Goal: Task Accomplishment & Management: Use online tool/utility

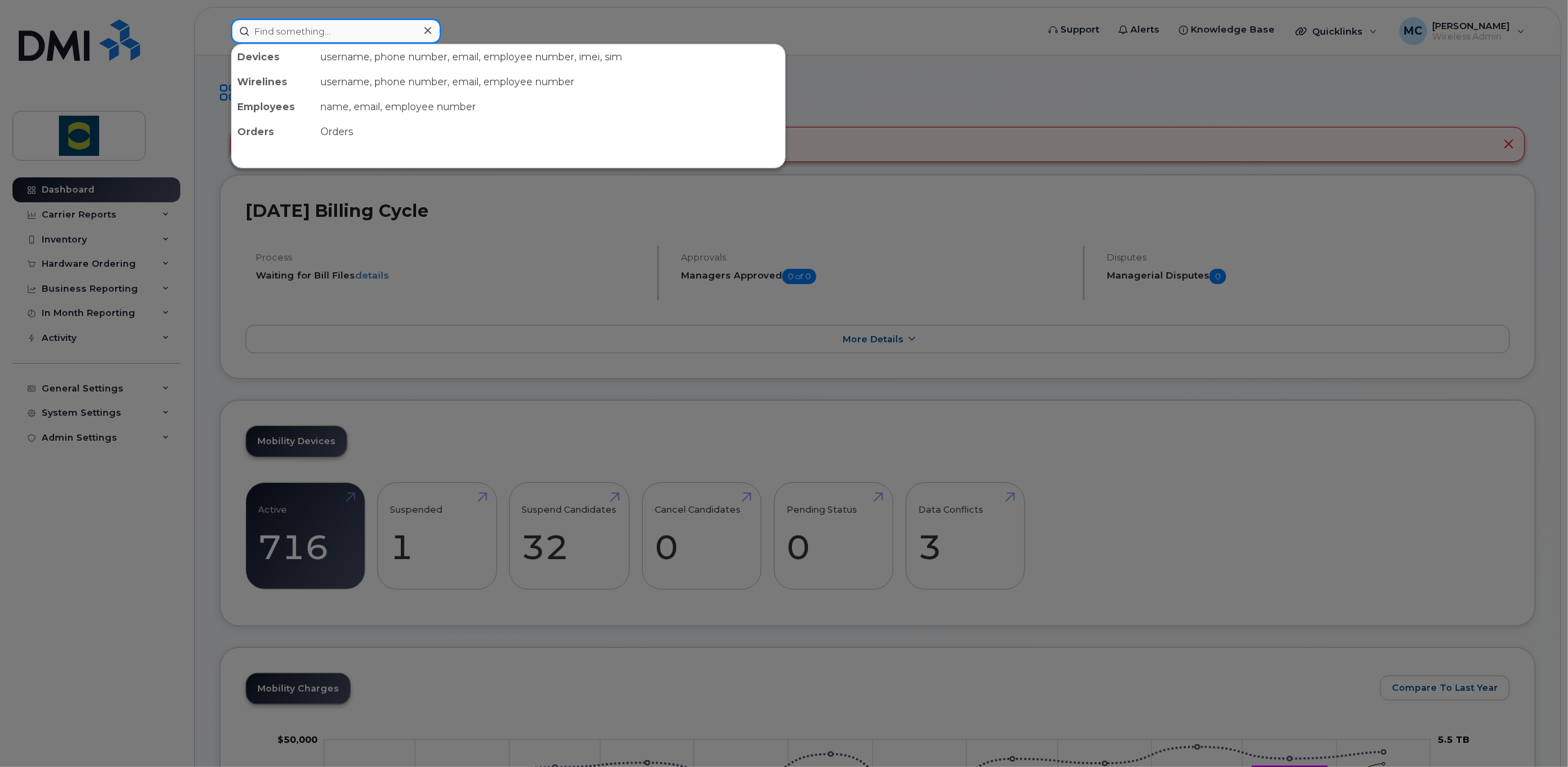
click at [285, 33] on input at bounding box center [335, 30] width 210 height 25
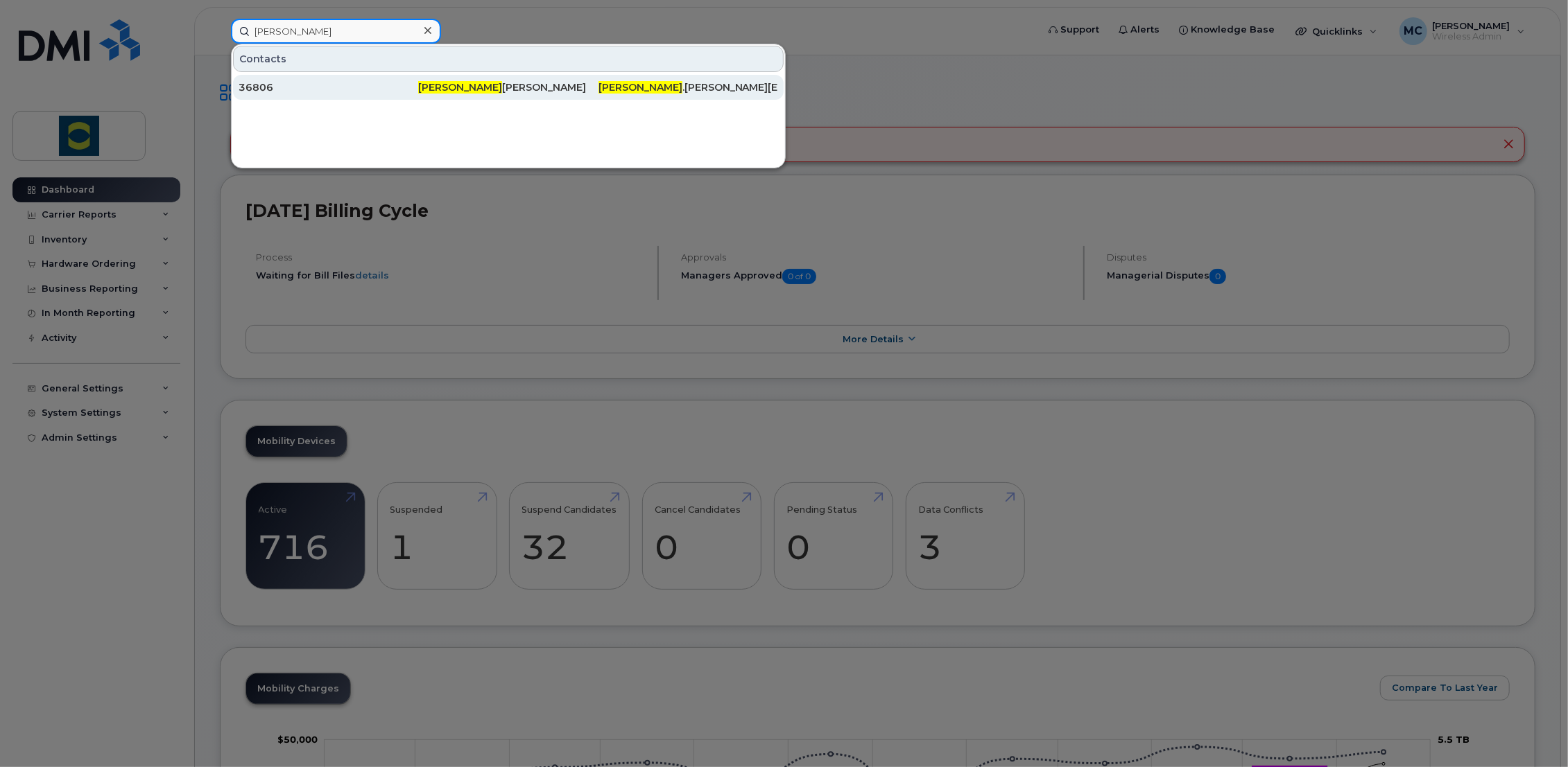
type input "lorraine"
click at [622, 86] on span "lorraine" at bounding box center [640, 87] width 84 height 13
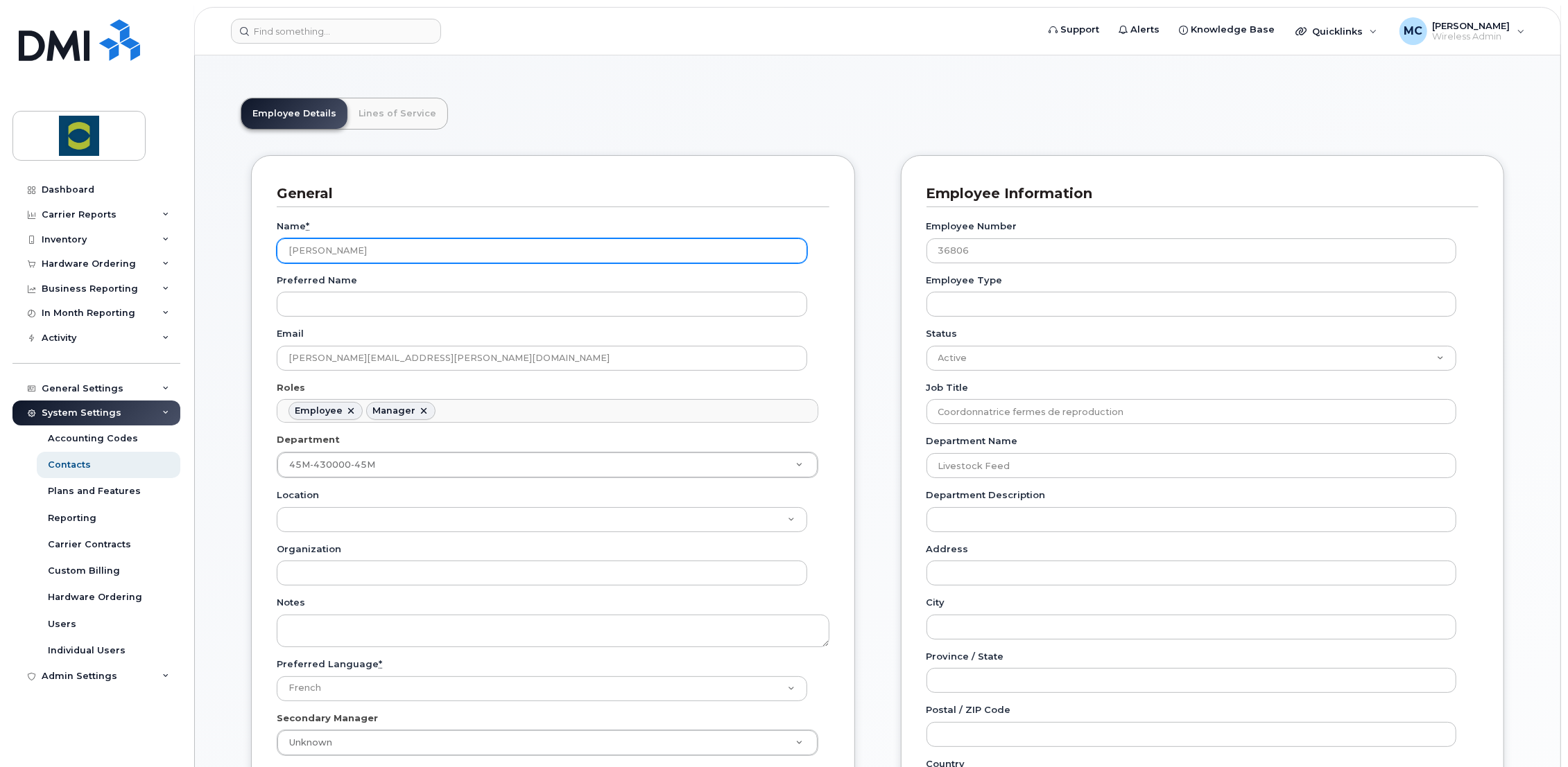
scroll to position [77, 0]
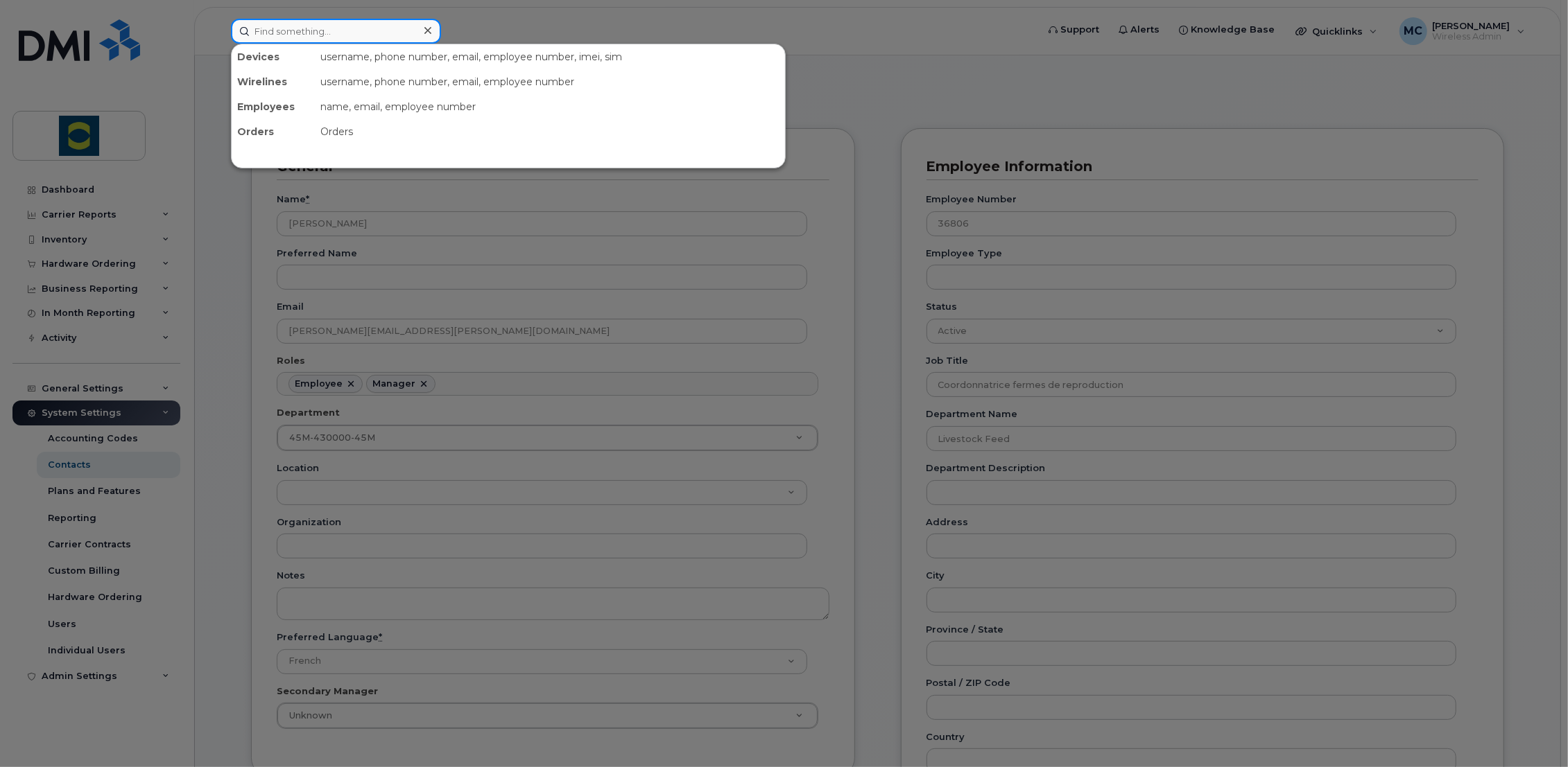
click at [294, 30] on input at bounding box center [335, 30] width 210 height 25
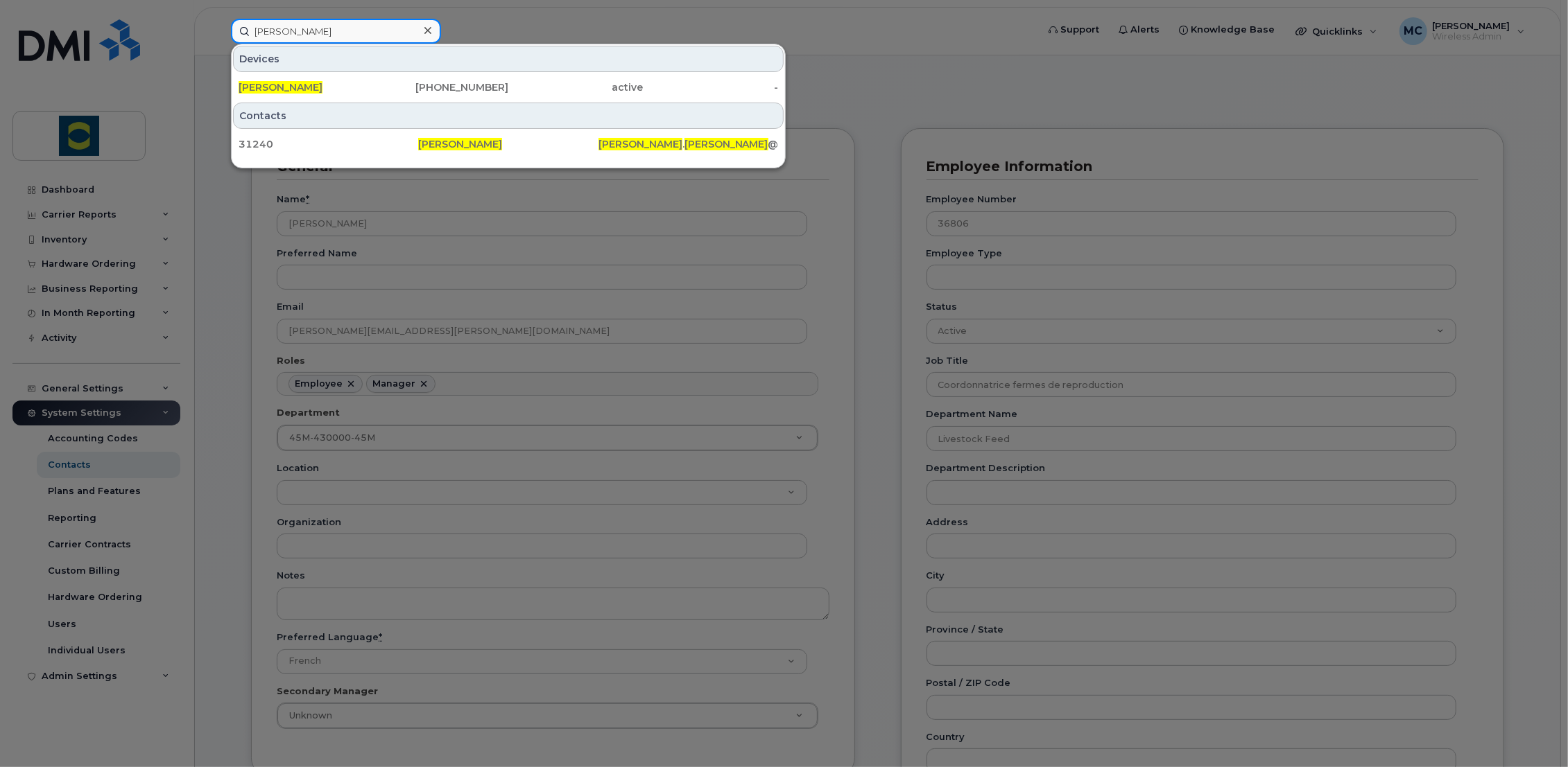
type input "marjorie loranger"
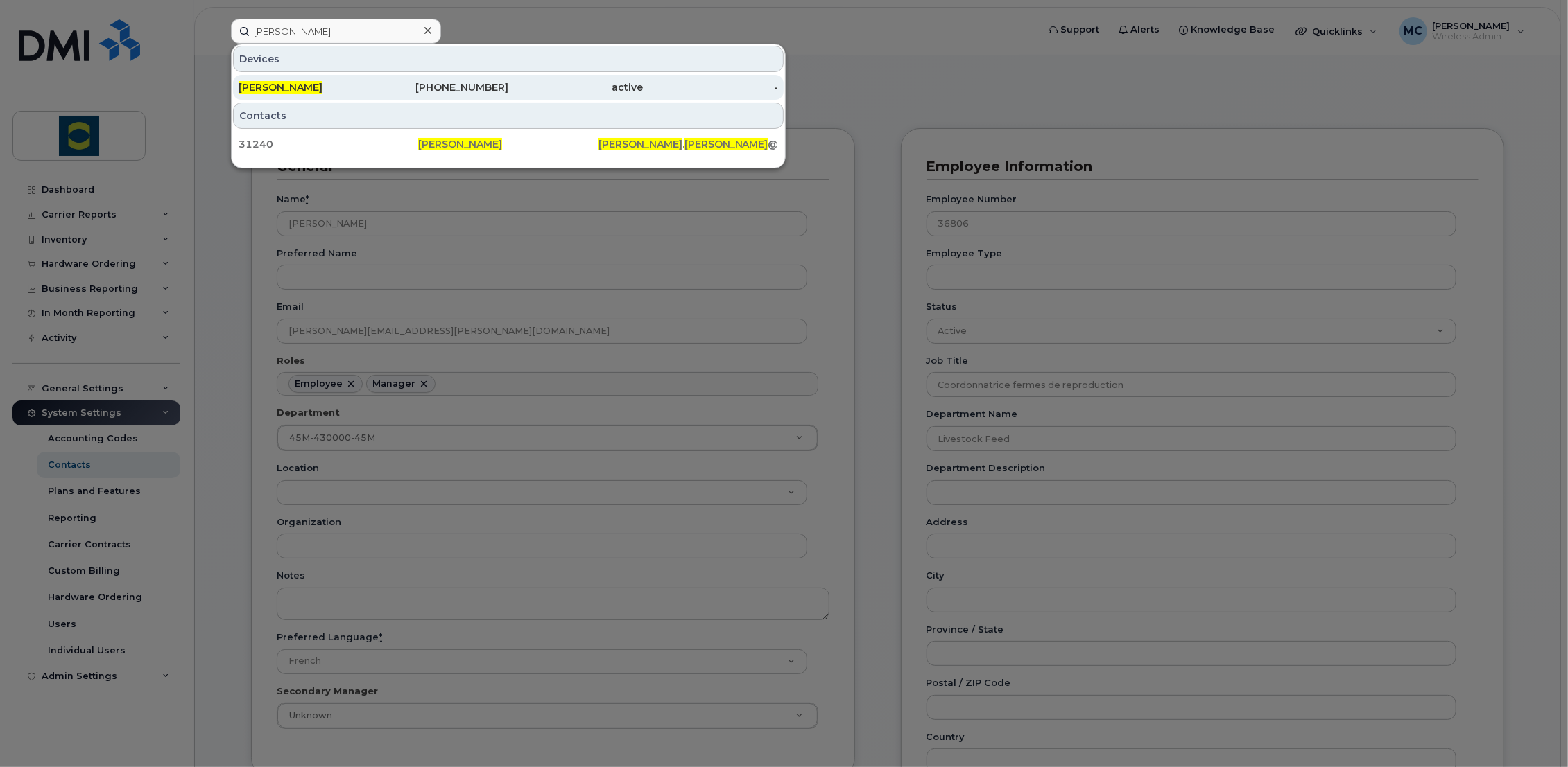
click at [302, 81] on span "Marjorie Loranger" at bounding box center [280, 87] width 84 height 13
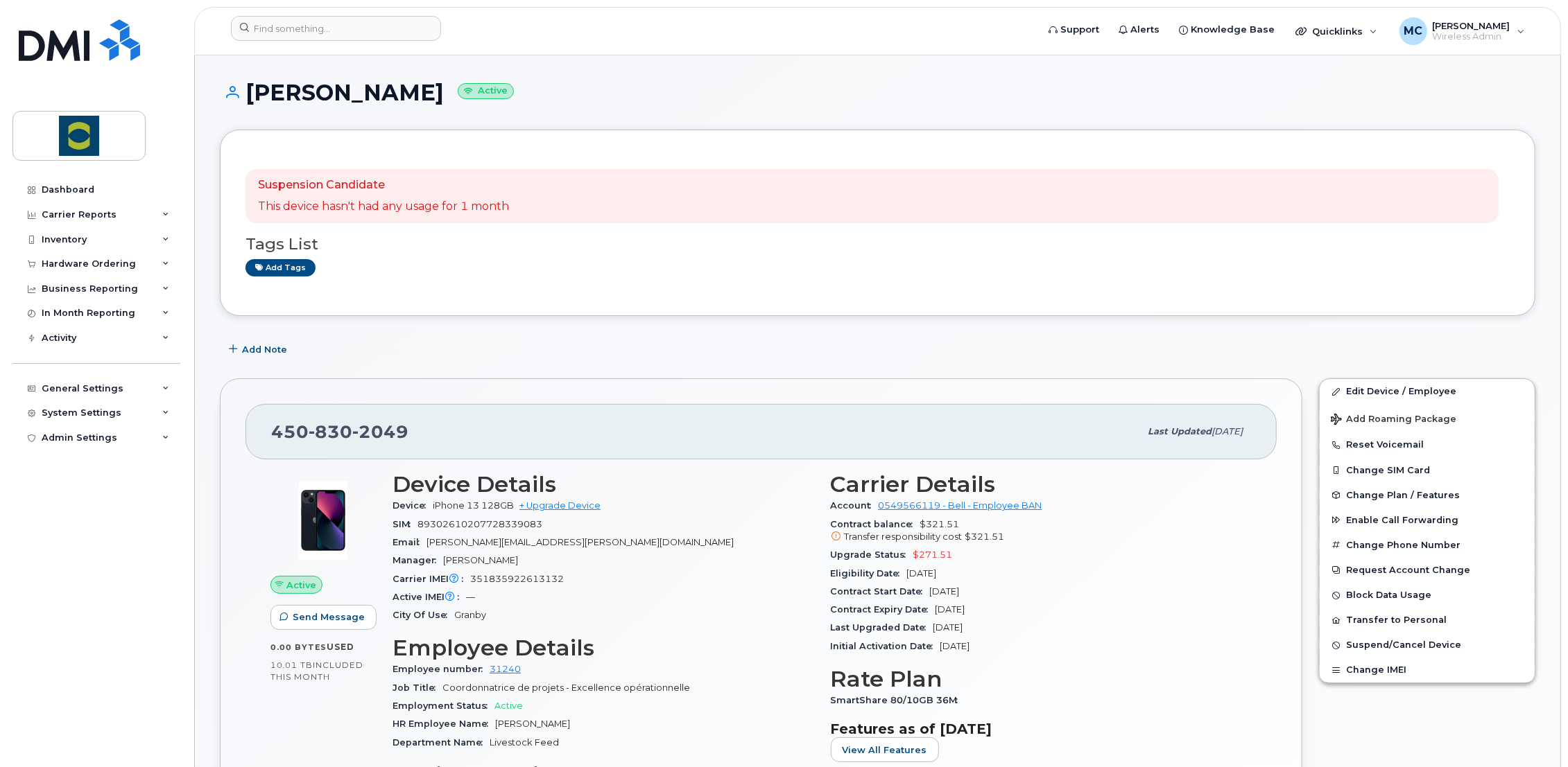
scroll to position [230, 0]
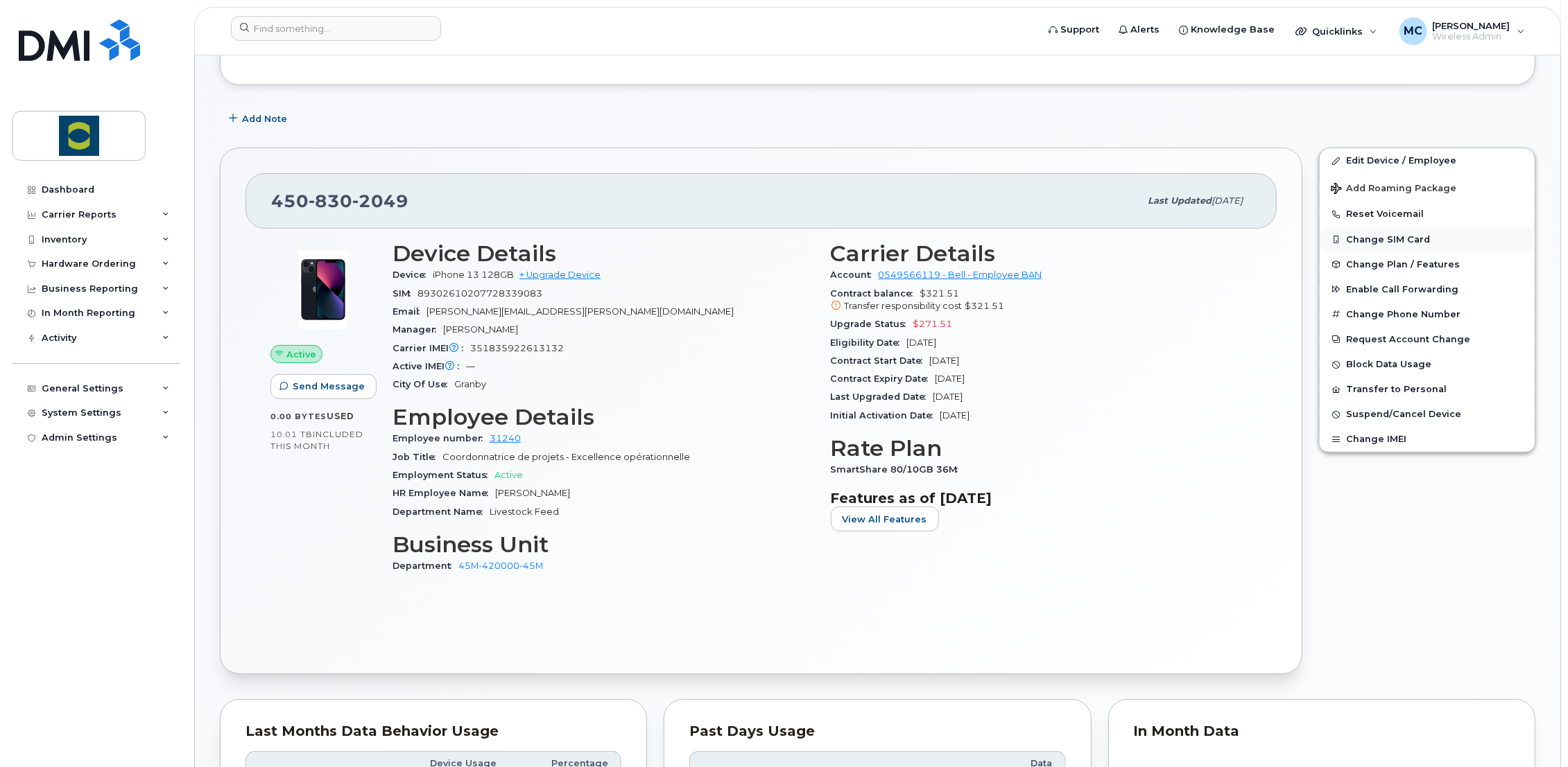
click at [1404, 243] on button "Change SIM Card" at bounding box center [1427, 239] width 215 height 25
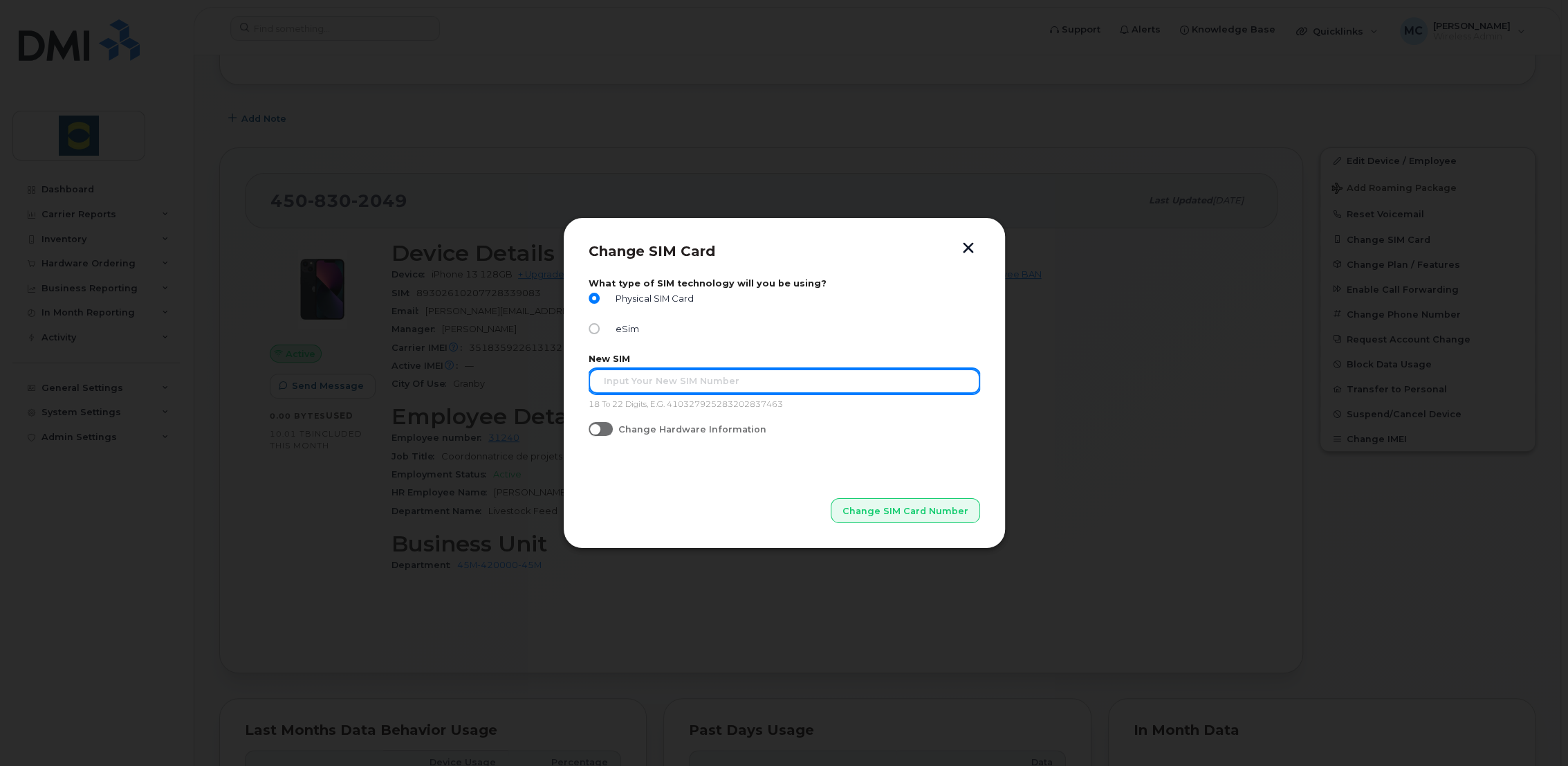
click at [643, 385] on input "text" at bounding box center [784, 381] width 391 height 25
type input "89302610104381521752"
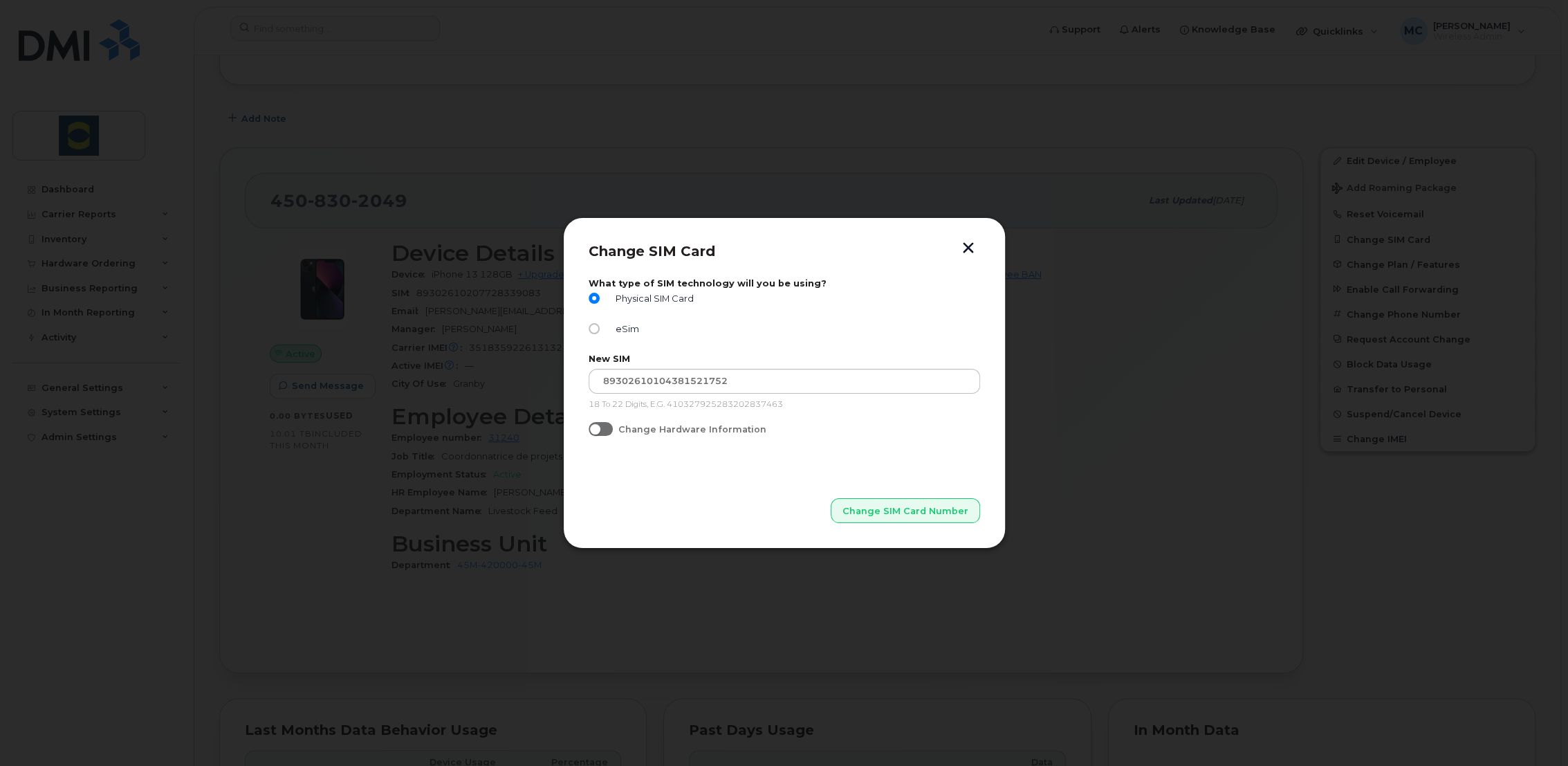
click at [970, 244] on button "button" at bounding box center [968, 249] width 21 height 15
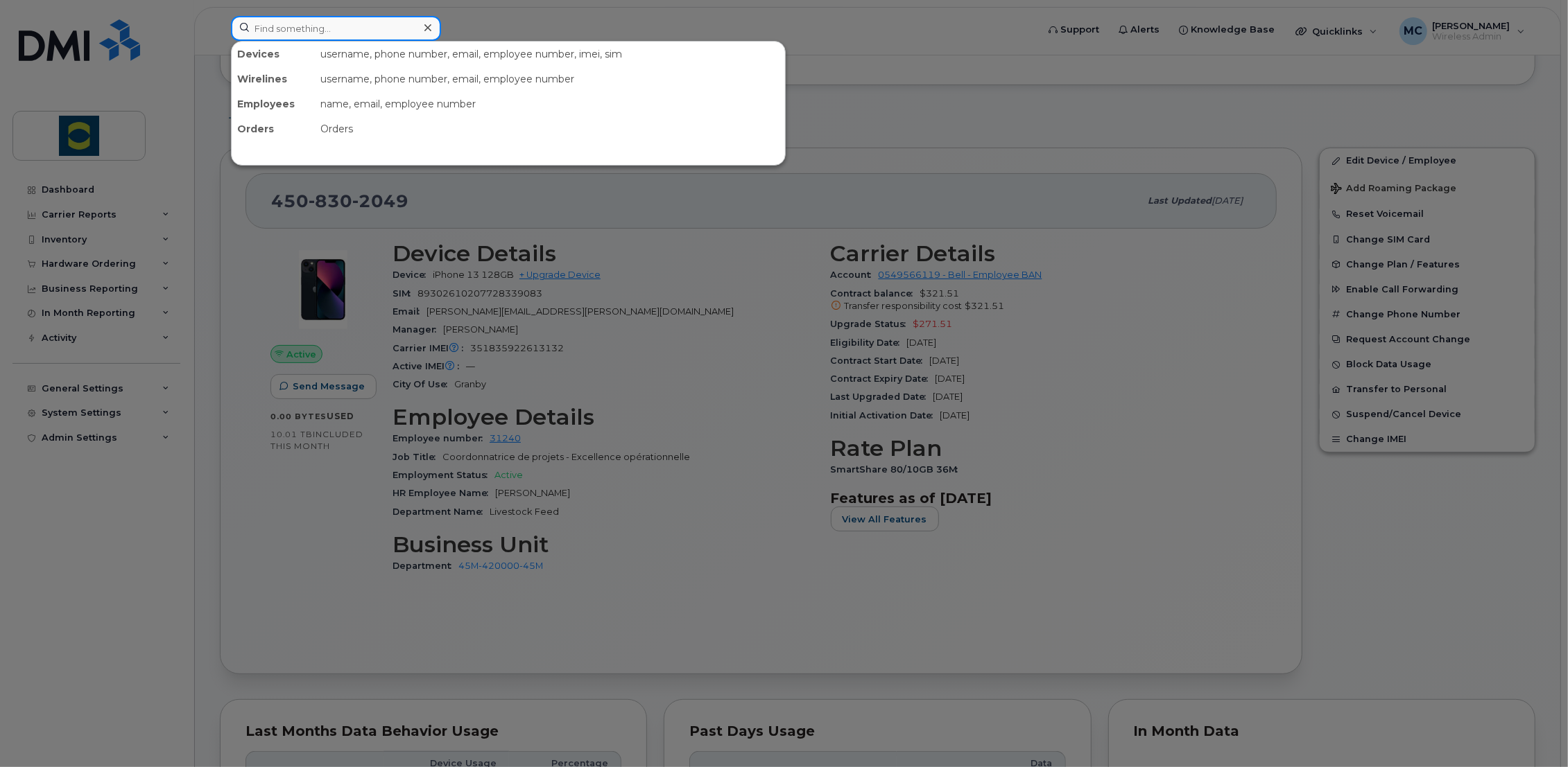
click at [308, 33] on input at bounding box center [335, 28] width 210 height 25
click at [890, 95] on div at bounding box center [784, 384] width 1568 height 767
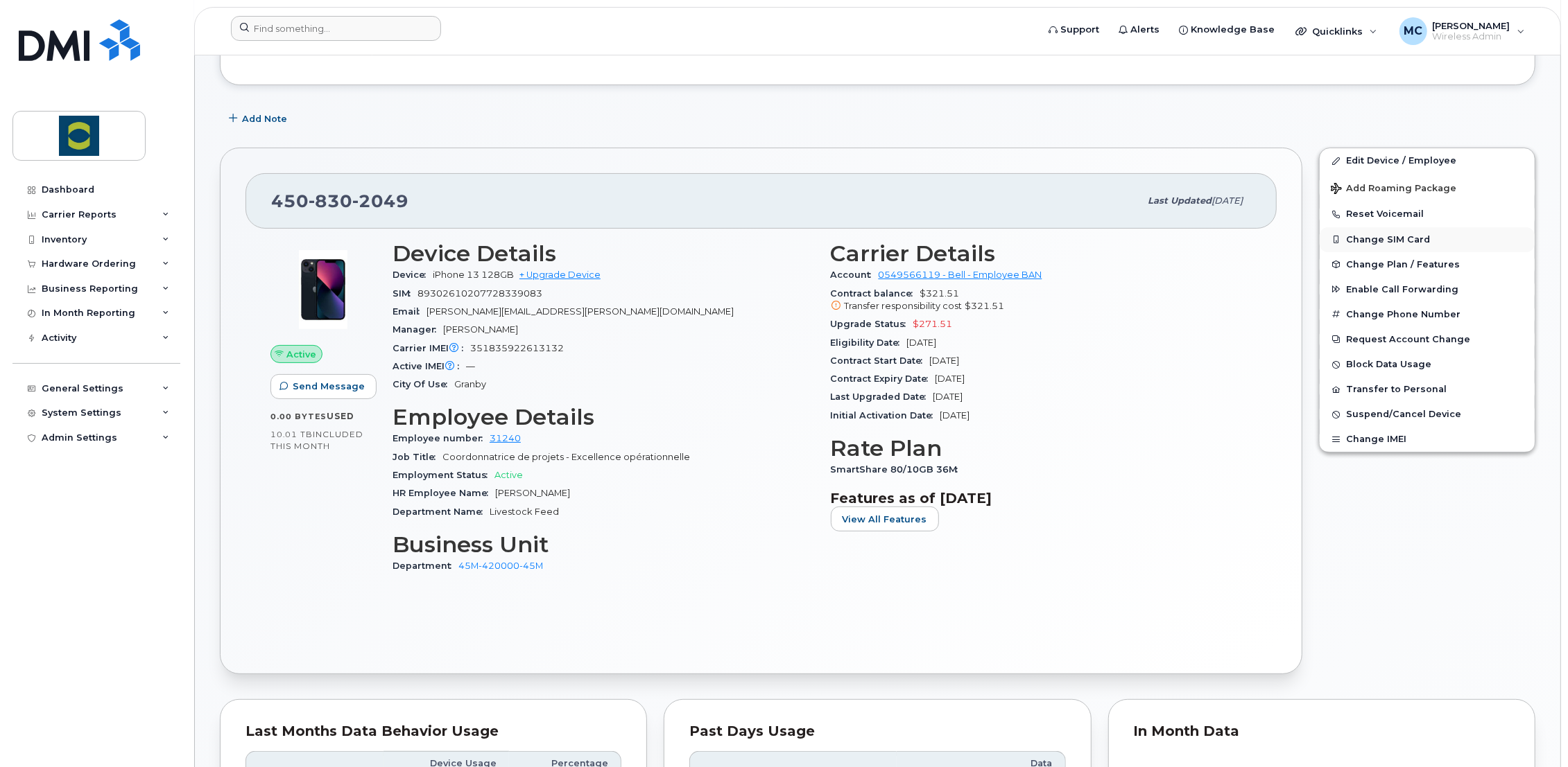
click at [1372, 240] on button "Change SIM Card" at bounding box center [1427, 239] width 215 height 25
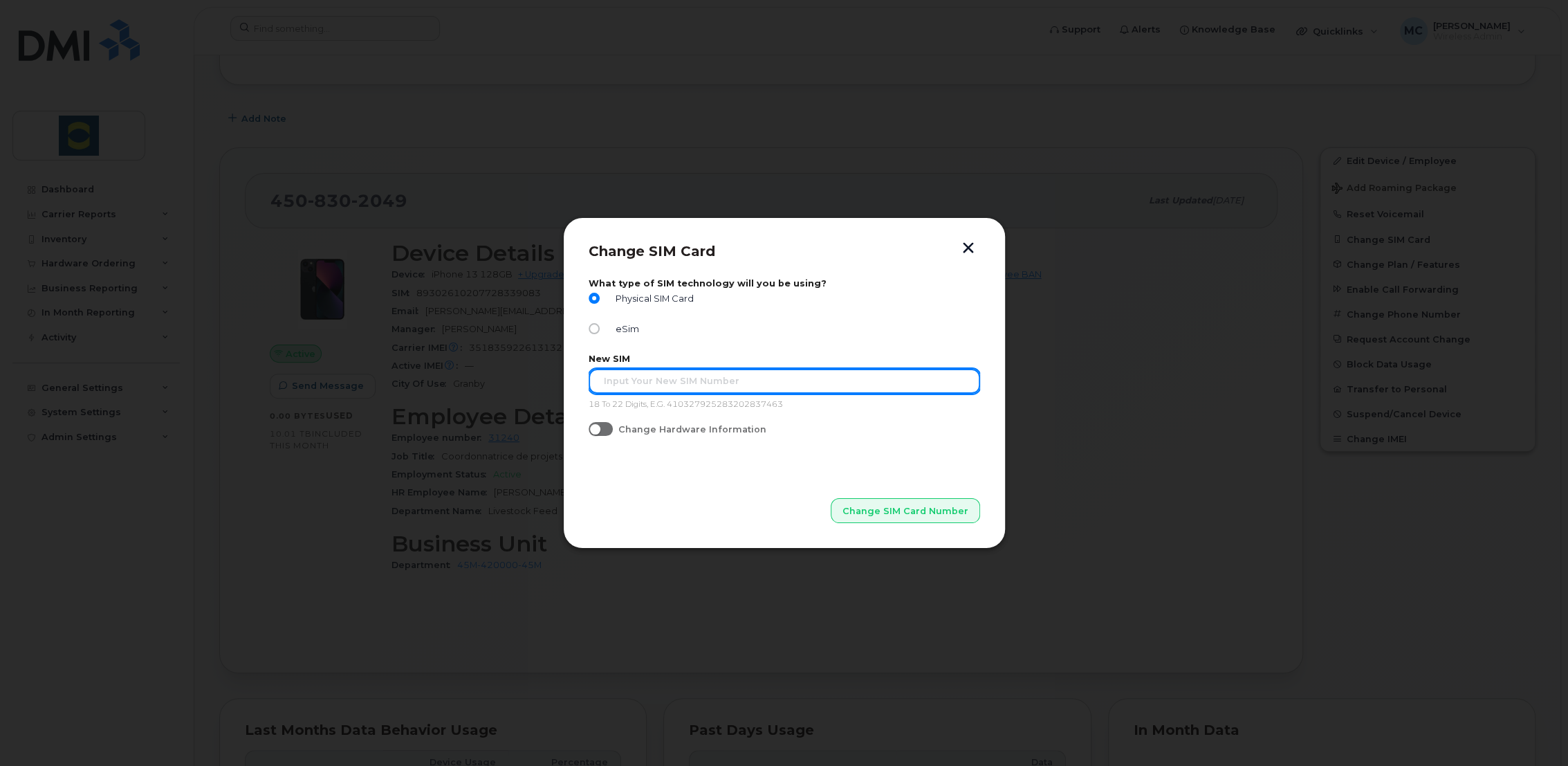
click at [624, 382] on input "text" at bounding box center [784, 381] width 391 height 25
click at [603, 381] on input "89302610104381521752" at bounding box center [784, 381] width 391 height 25
drag, startPoint x: 736, startPoint y: 380, endPoint x: 535, endPoint y: 383, distance: 201.0
click at [534, 384] on div "Change SIM Card What type of SIM technology will you be using? Physical SIM Car…" at bounding box center [784, 383] width 1568 height 766
type input "89302610104381521752"
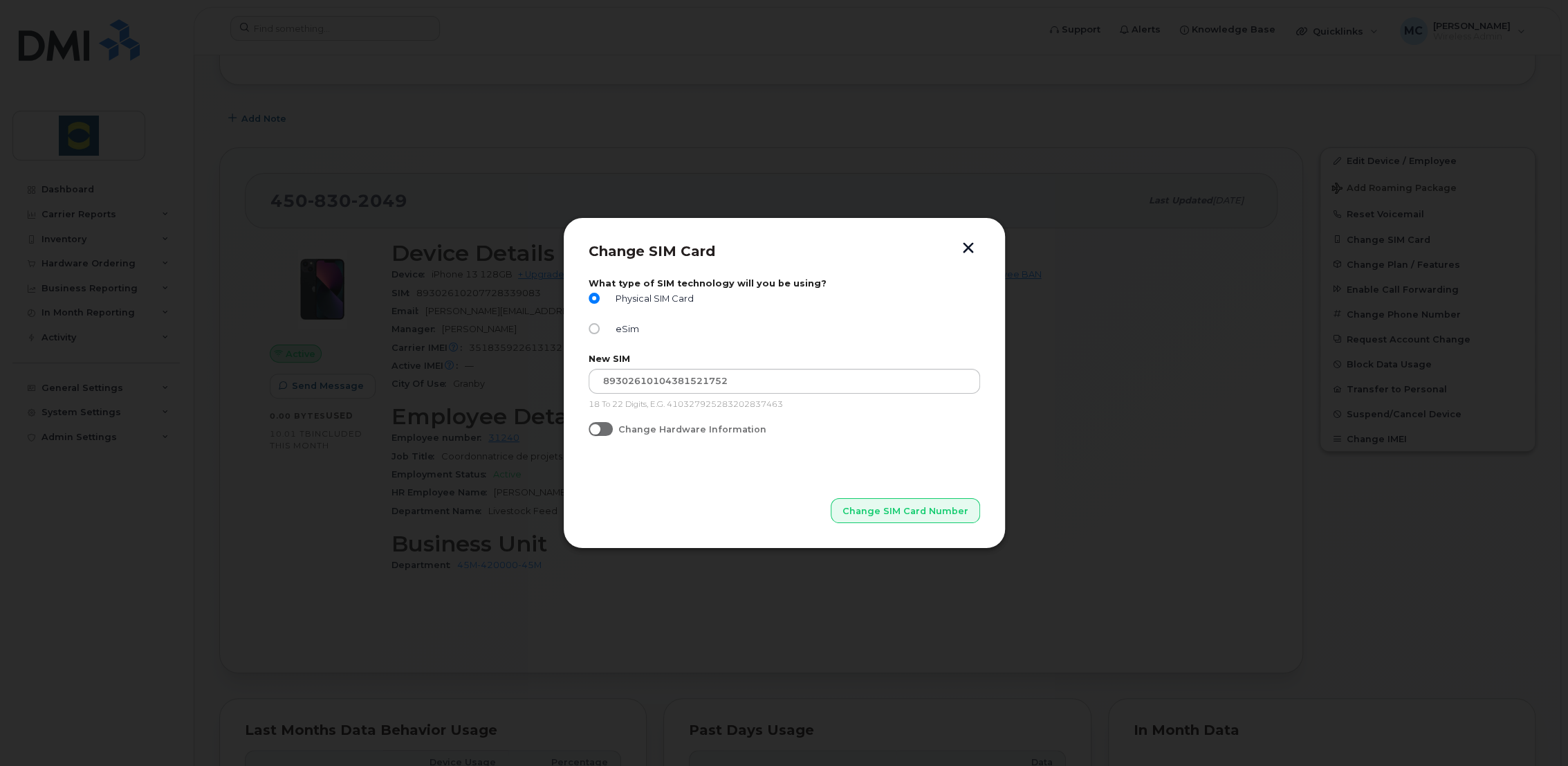
click at [968, 247] on button "button" at bounding box center [968, 249] width 21 height 15
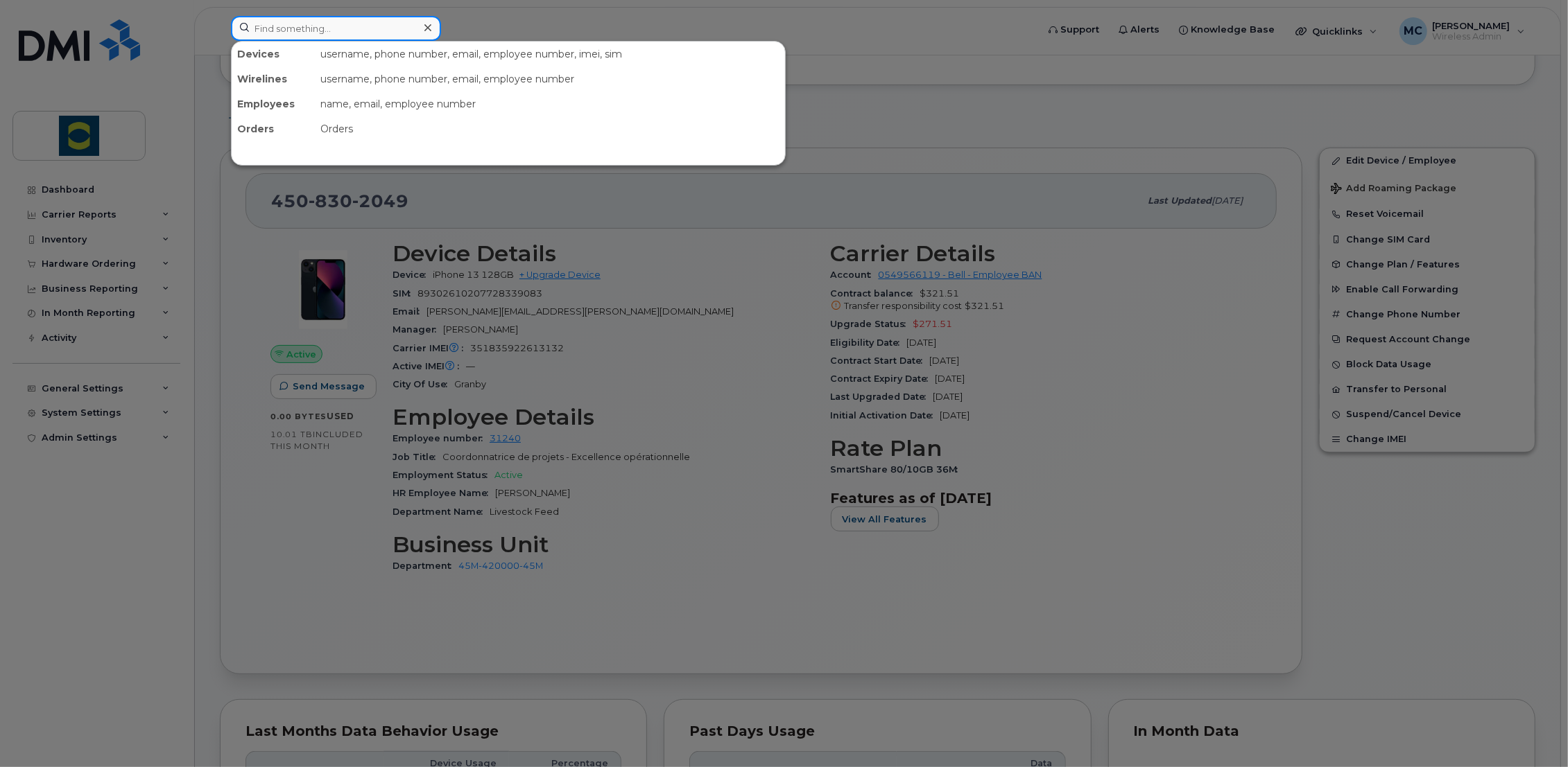
click at [310, 31] on input at bounding box center [335, 28] width 210 height 25
click at [477, 22] on div at bounding box center [784, 384] width 1568 height 767
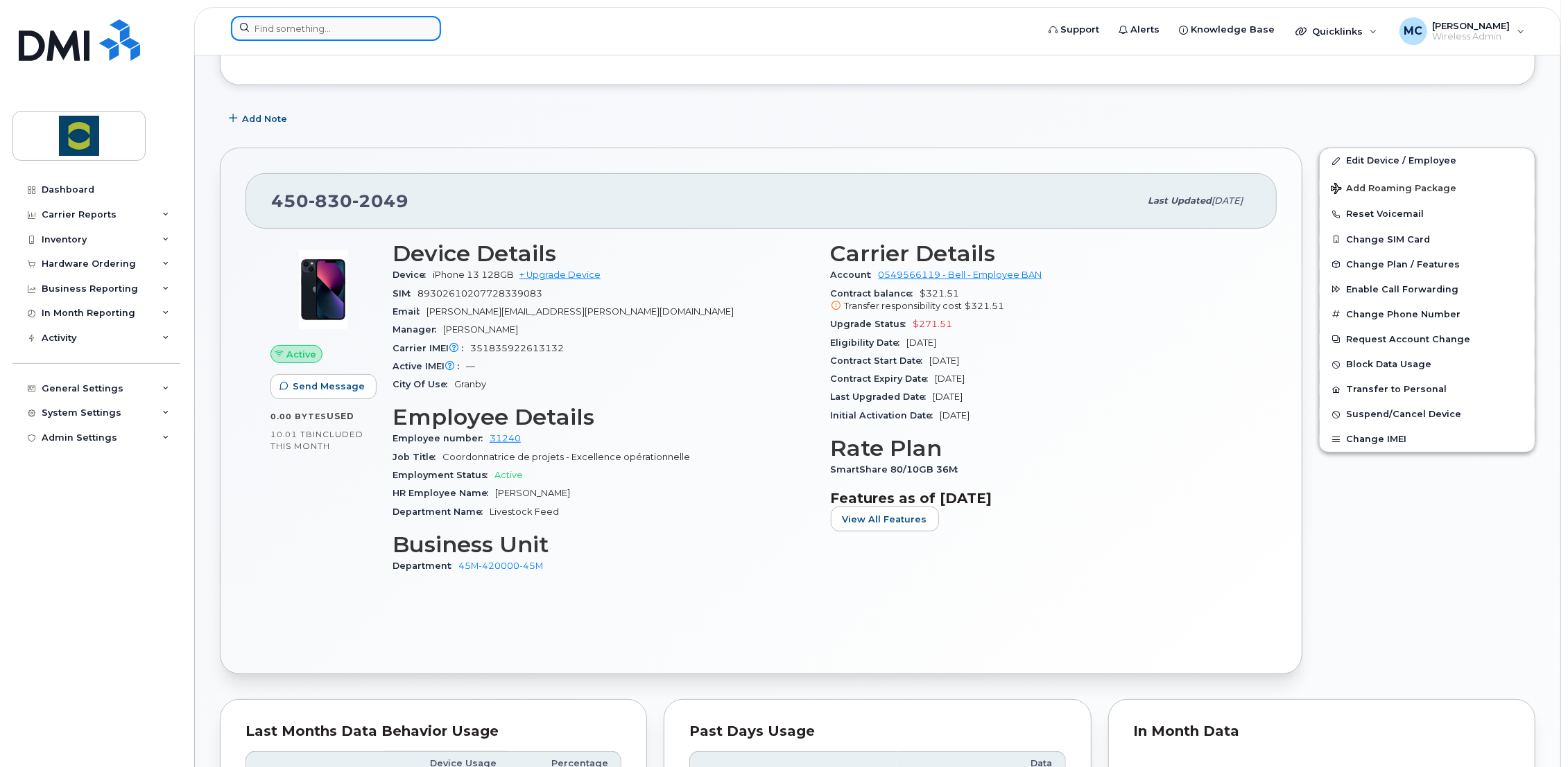
click at [397, 22] on input at bounding box center [335, 28] width 210 height 25
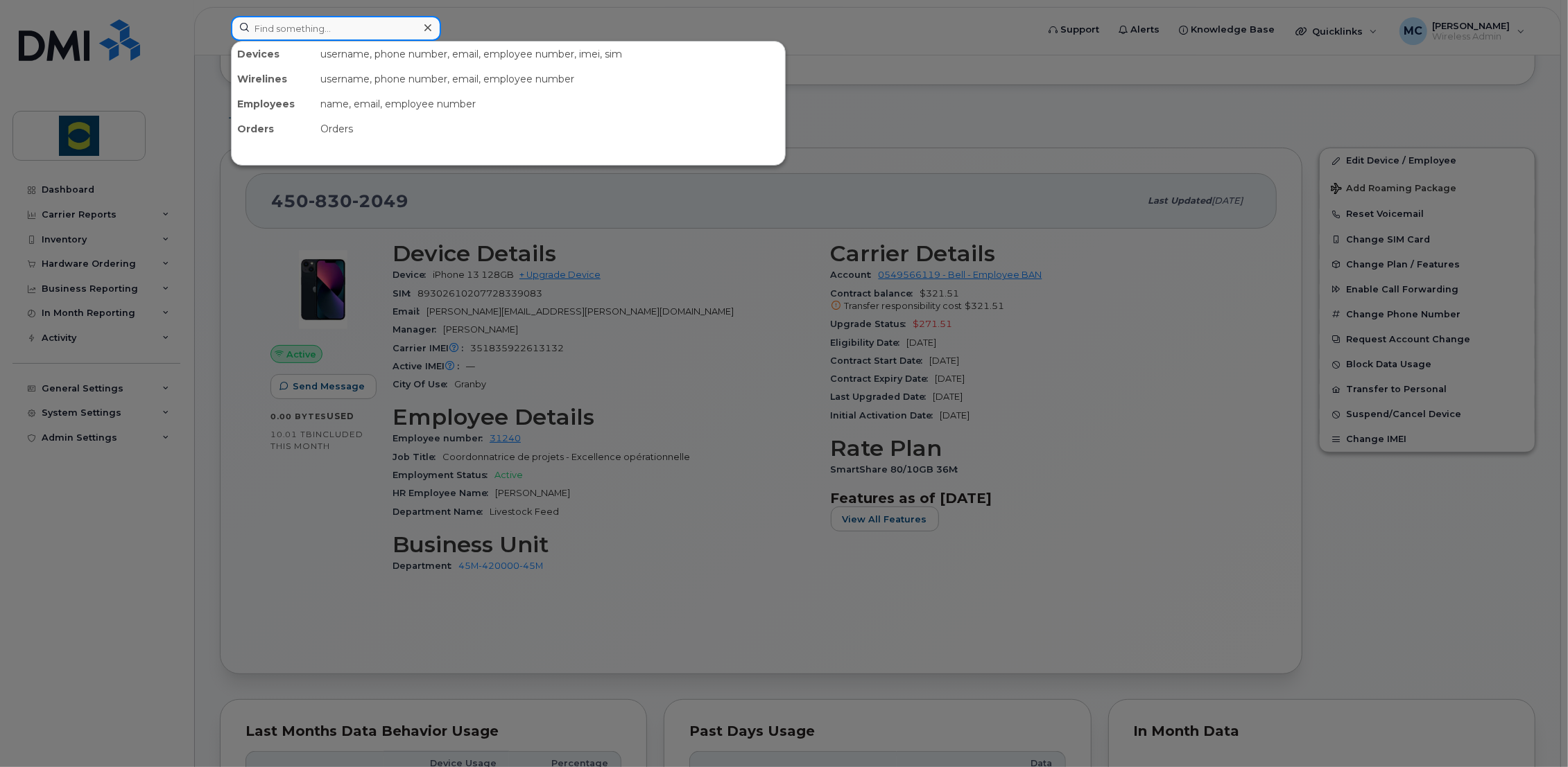
click at [372, 28] on input at bounding box center [335, 28] width 210 height 25
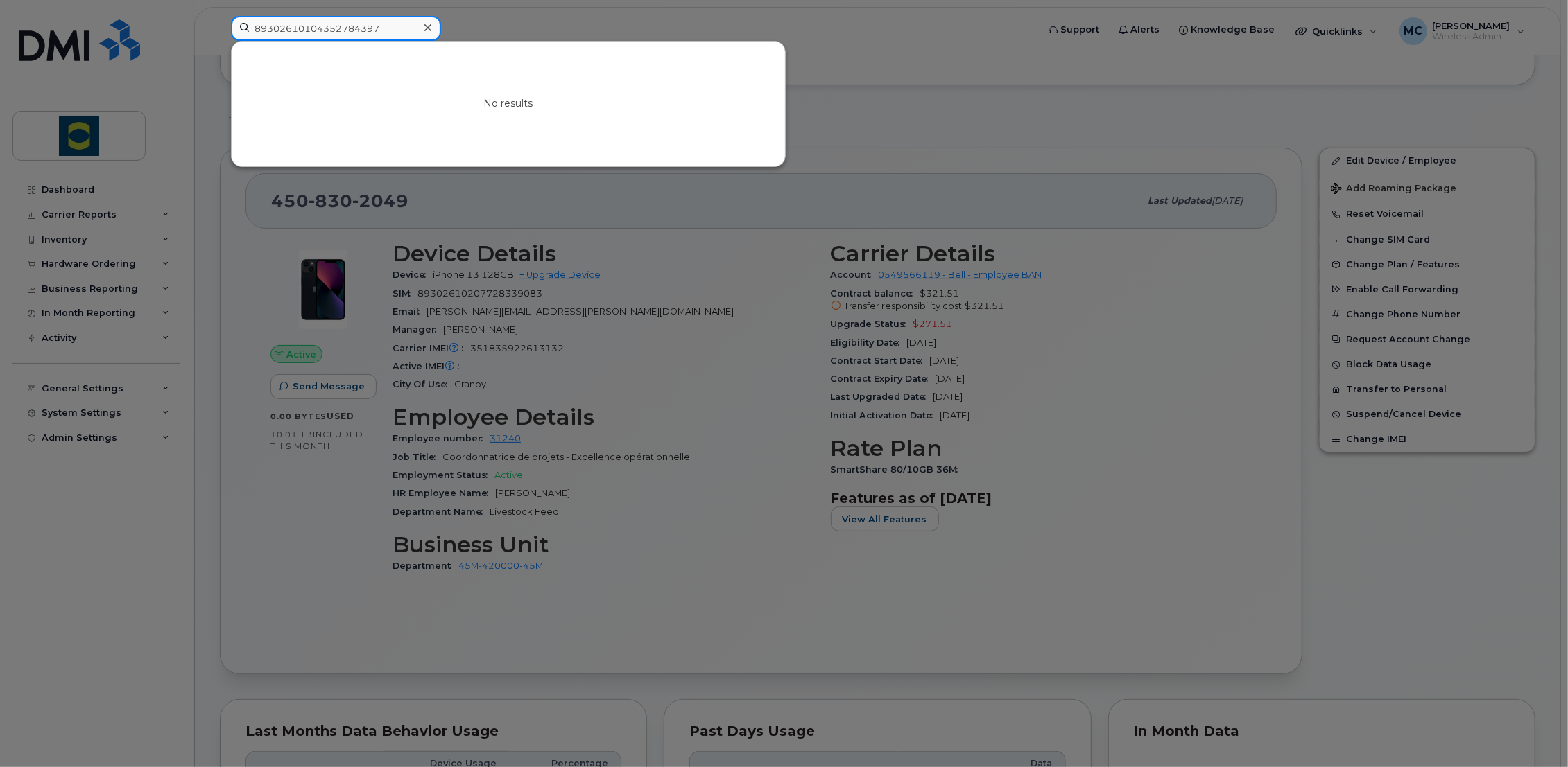
click at [244, 23] on input "89302610104352784397" at bounding box center [335, 28] width 210 height 25
type input "89302610104352784397"
click at [539, 183] on div at bounding box center [784, 384] width 1568 height 767
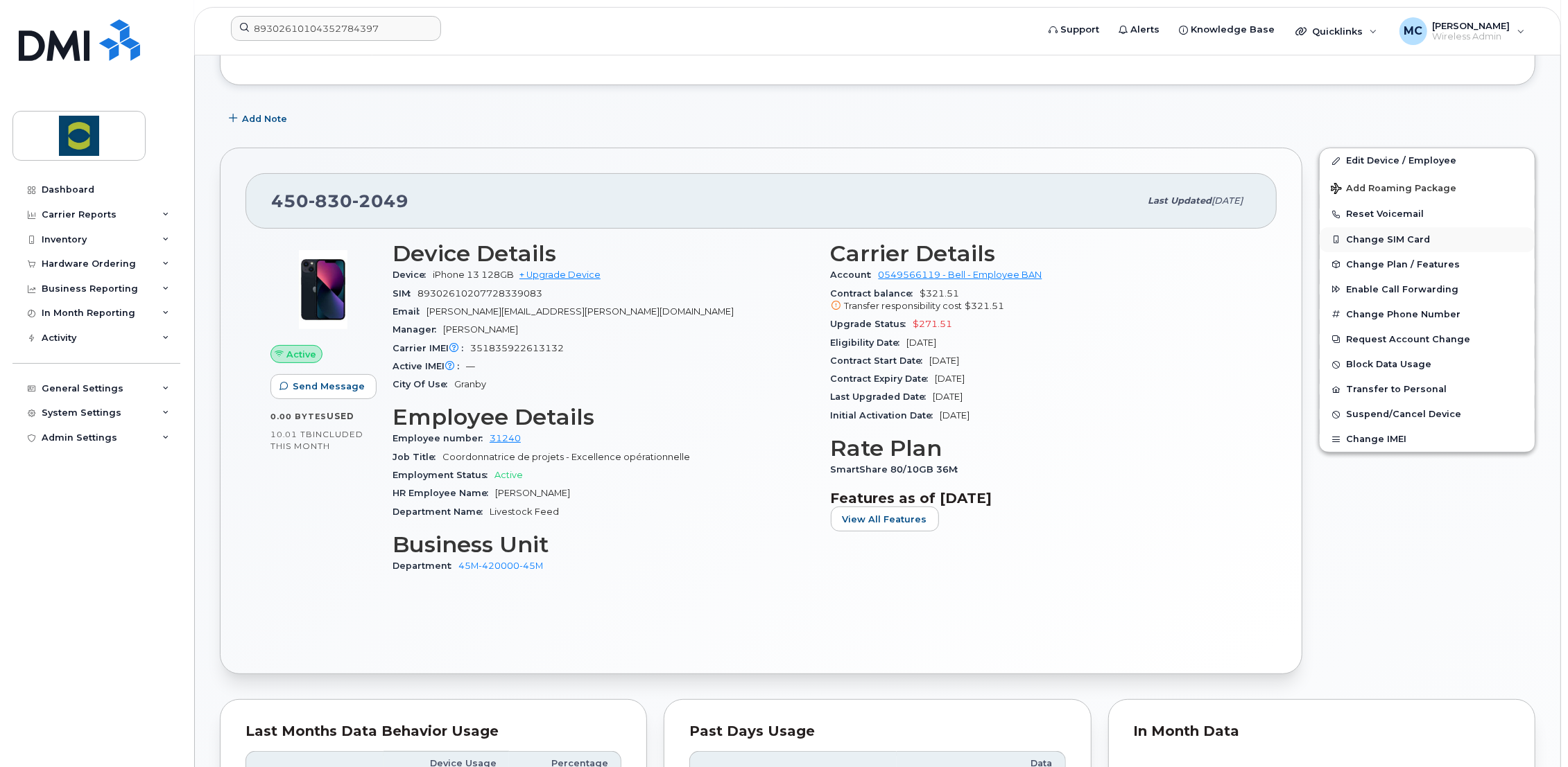
click at [1381, 237] on button "Change SIM Card" at bounding box center [1427, 239] width 215 height 25
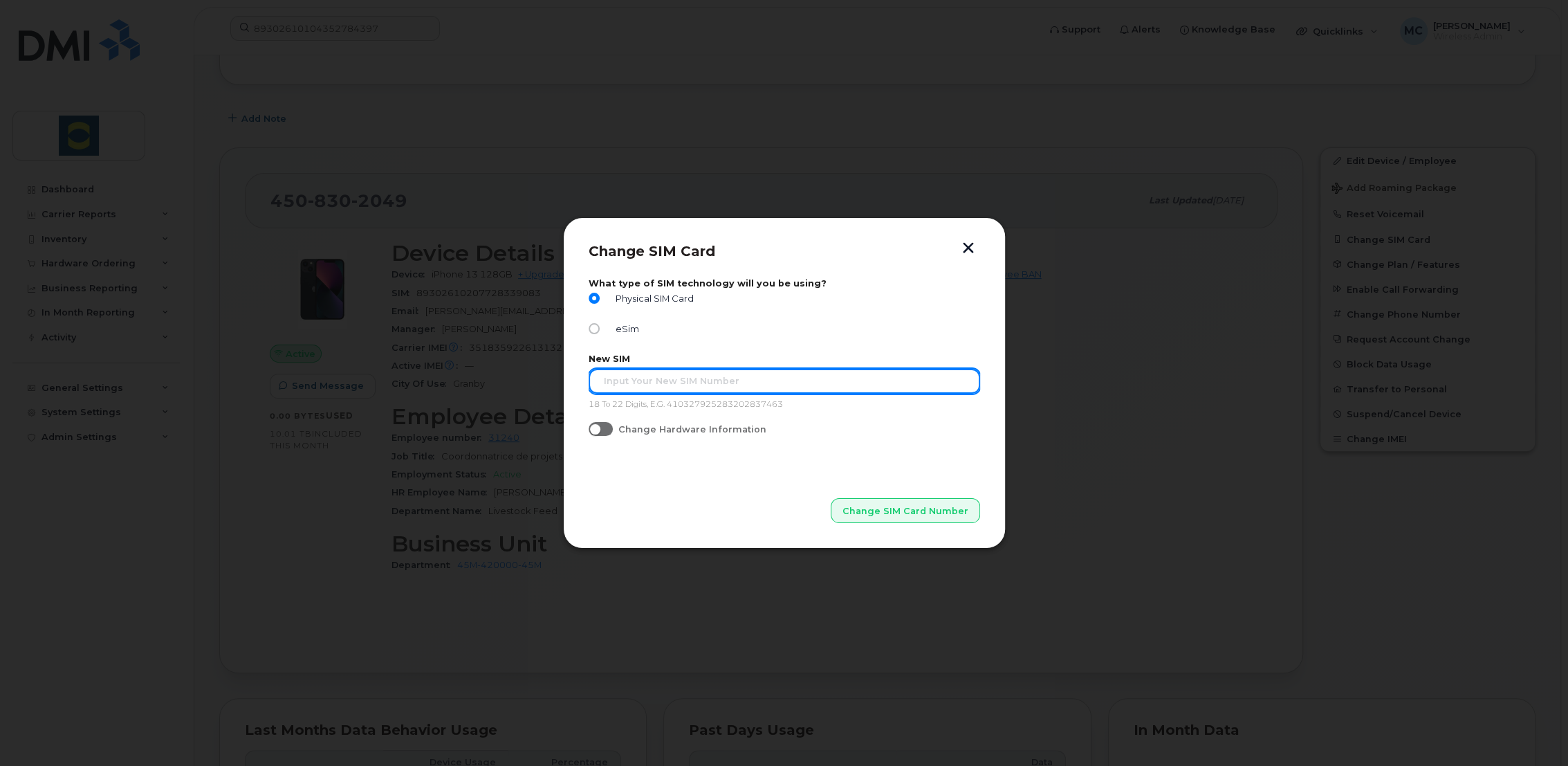
click at [664, 383] on input "text" at bounding box center [784, 381] width 391 height 25
type input "89302610104352784397"
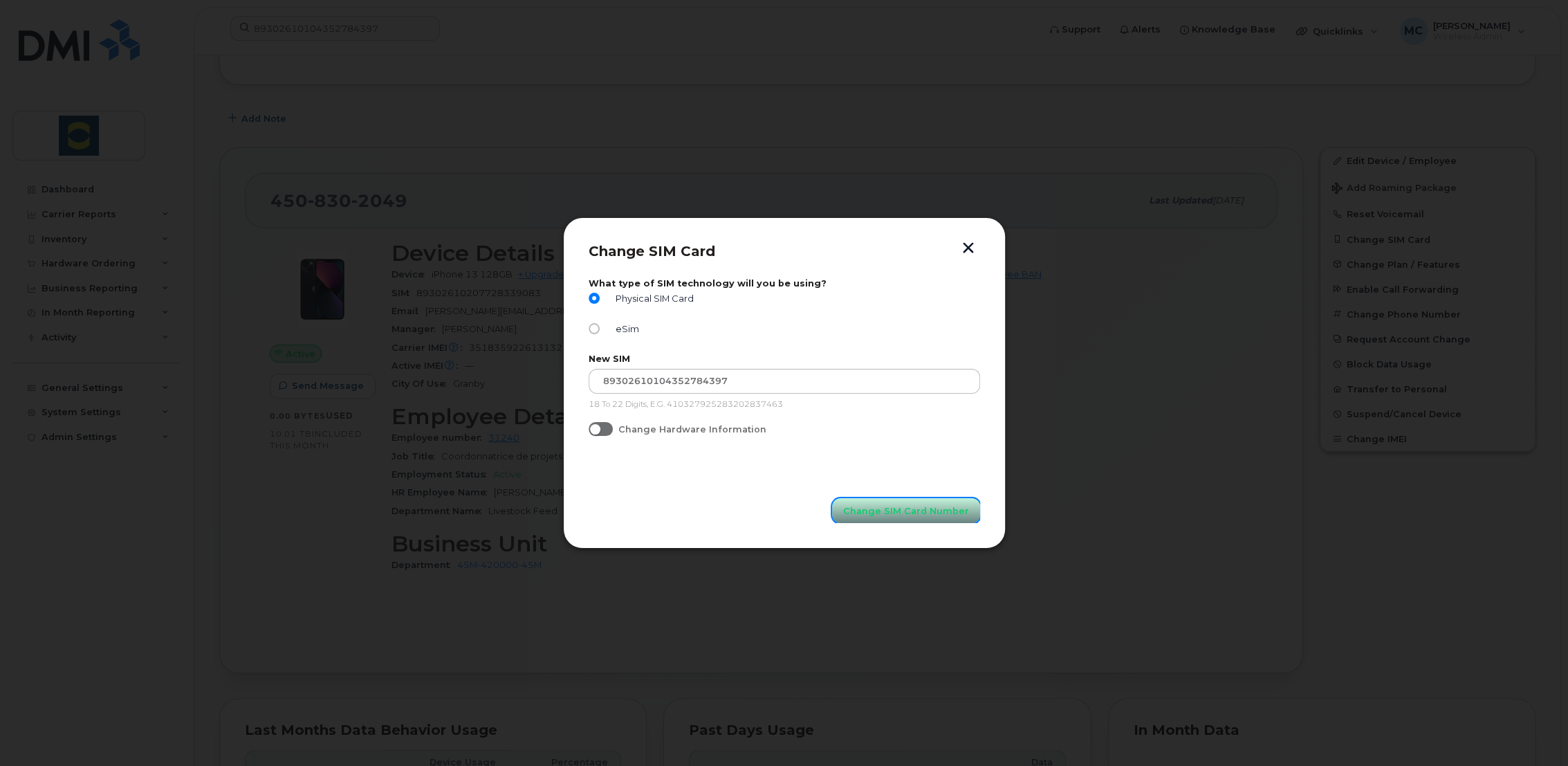
click at [942, 511] on span "Change SIM Card Number" at bounding box center [906, 511] width 125 height 13
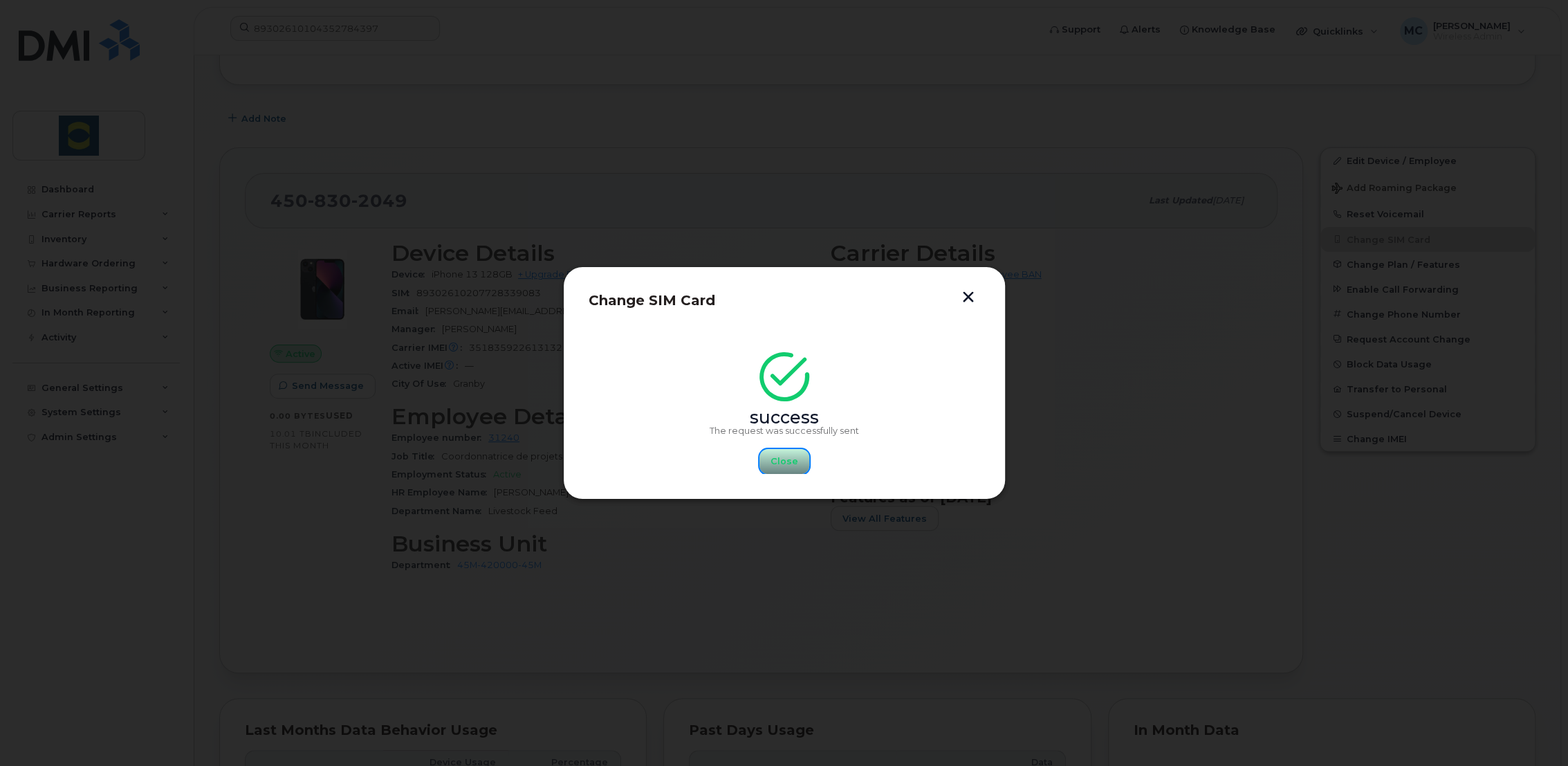
click at [781, 465] on span "Close" at bounding box center [784, 461] width 27 height 13
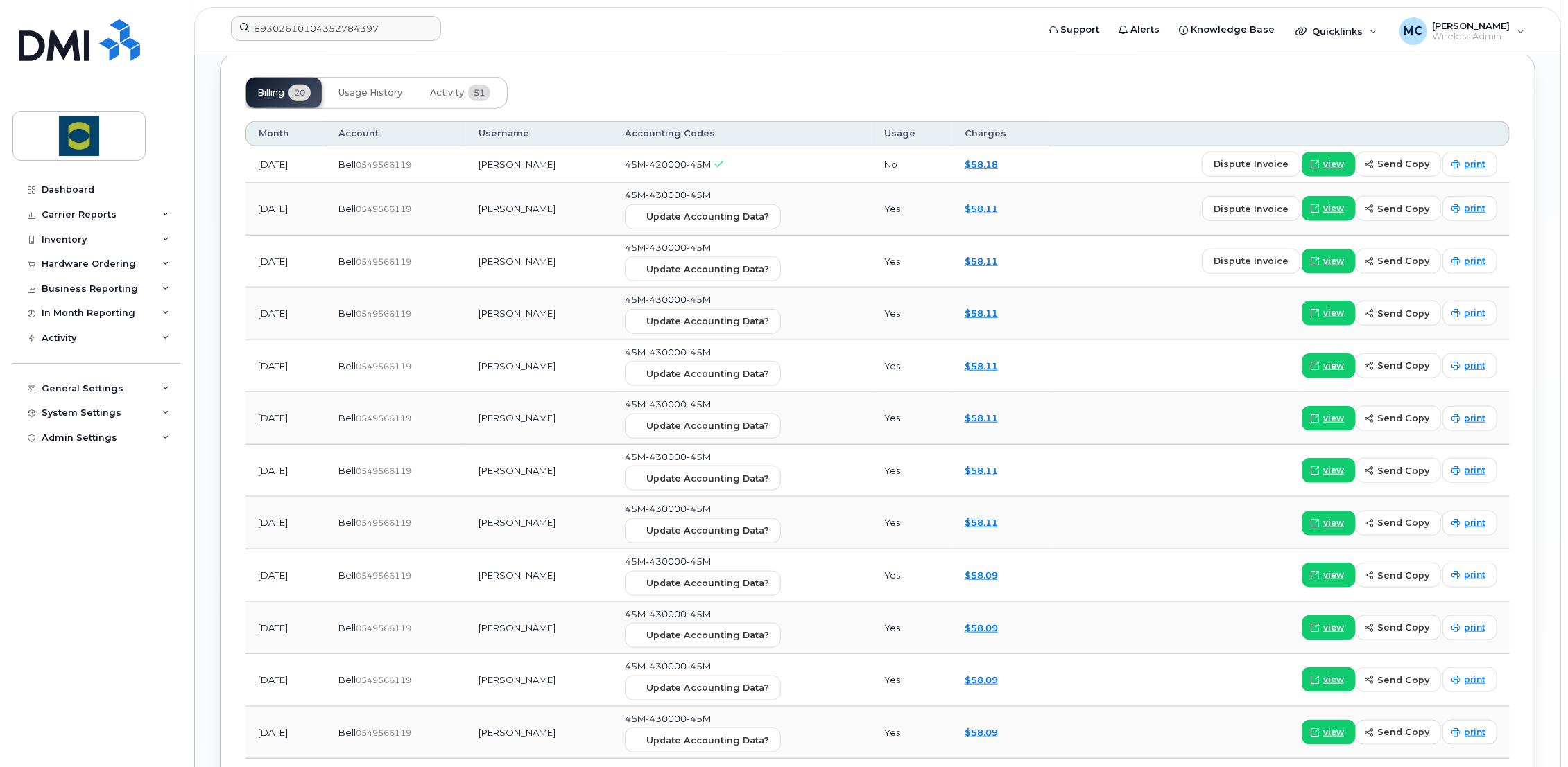
scroll to position [770, 0]
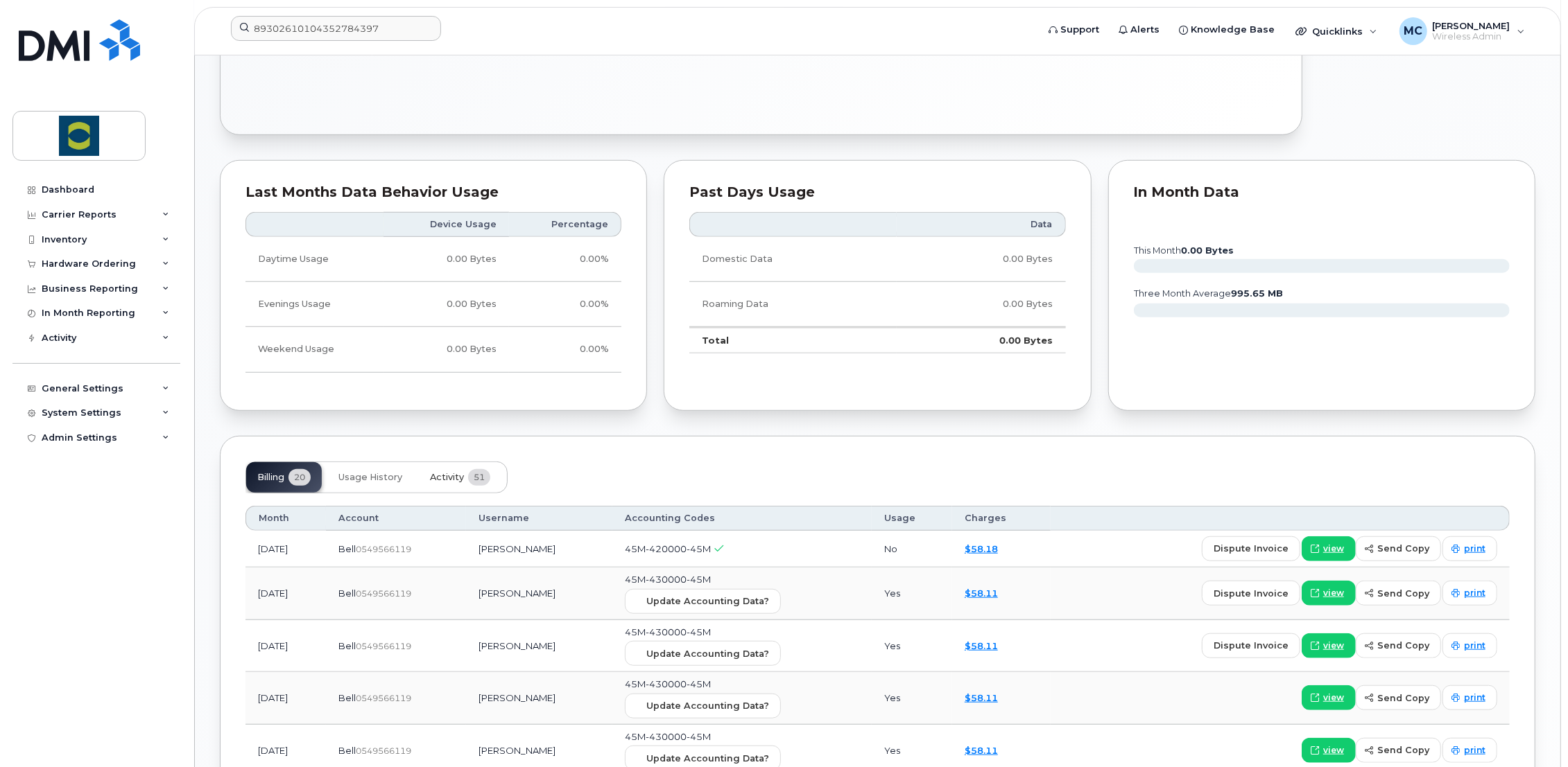
click at [454, 472] on span "Activity" at bounding box center [446, 477] width 34 height 11
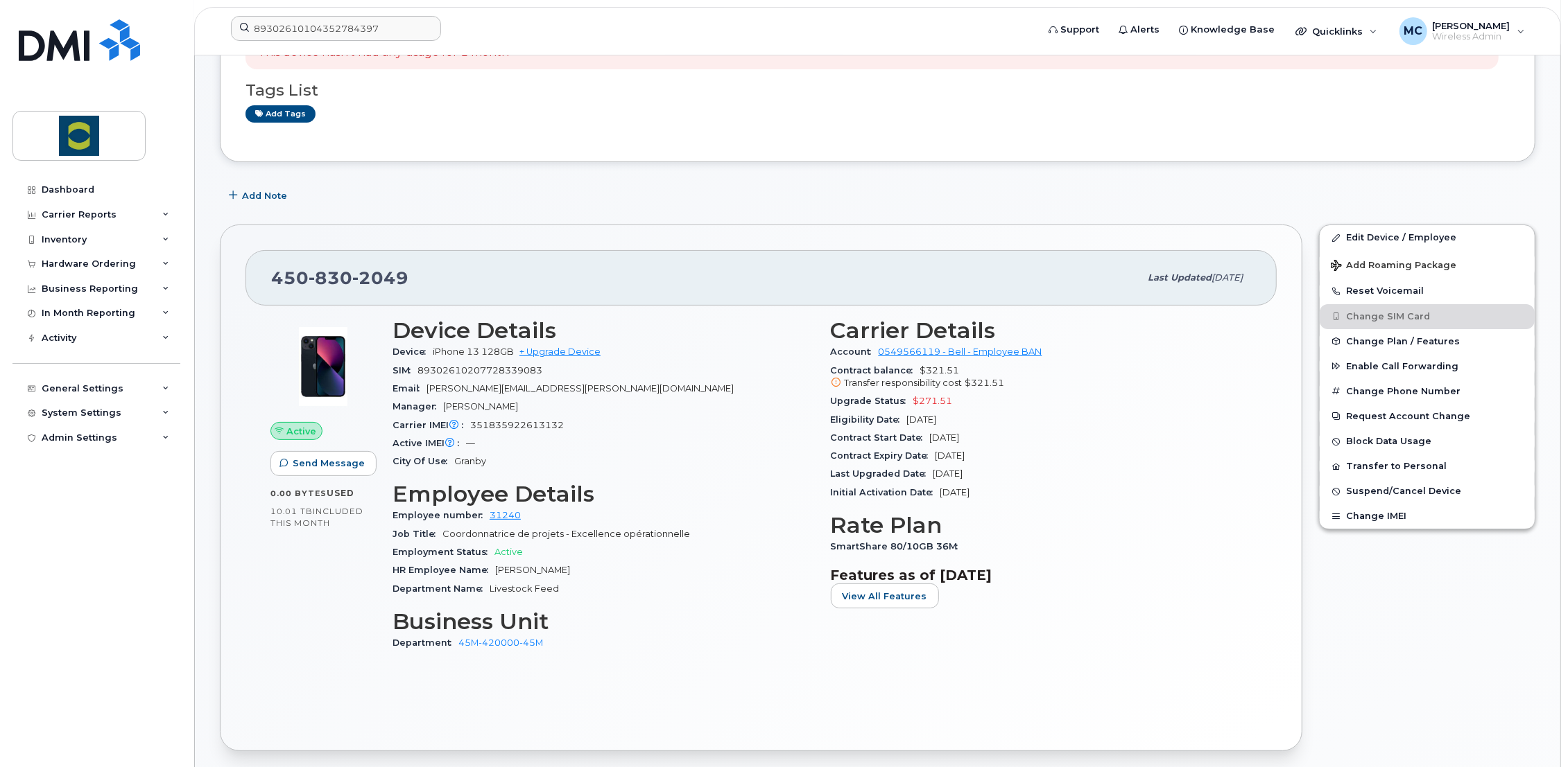
scroll to position [0, 0]
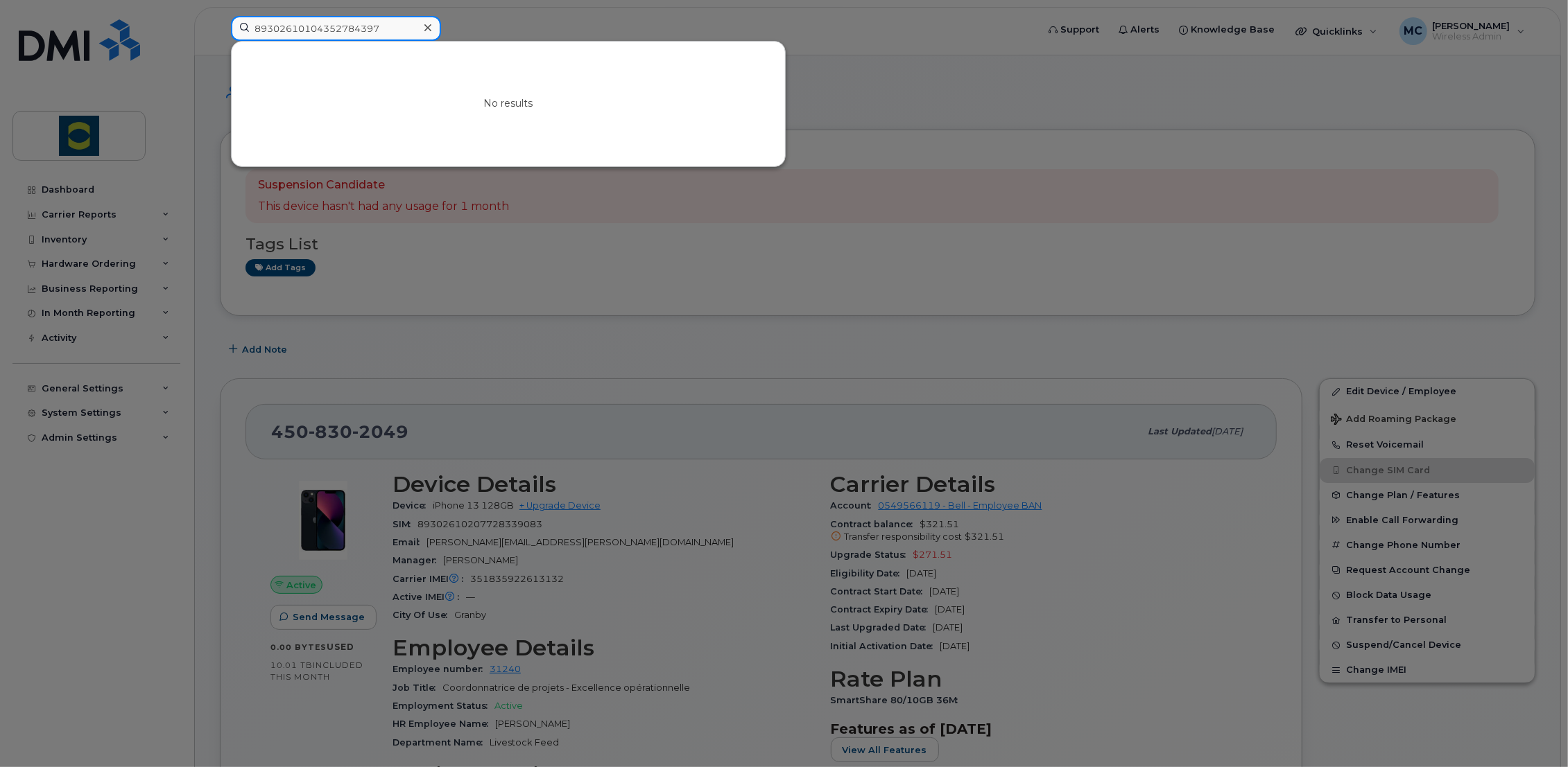
drag, startPoint x: 391, startPoint y: 31, endPoint x: -4, endPoint y: 41, distance: 395.1
click at [598, 360] on div at bounding box center [784, 384] width 1568 height 767
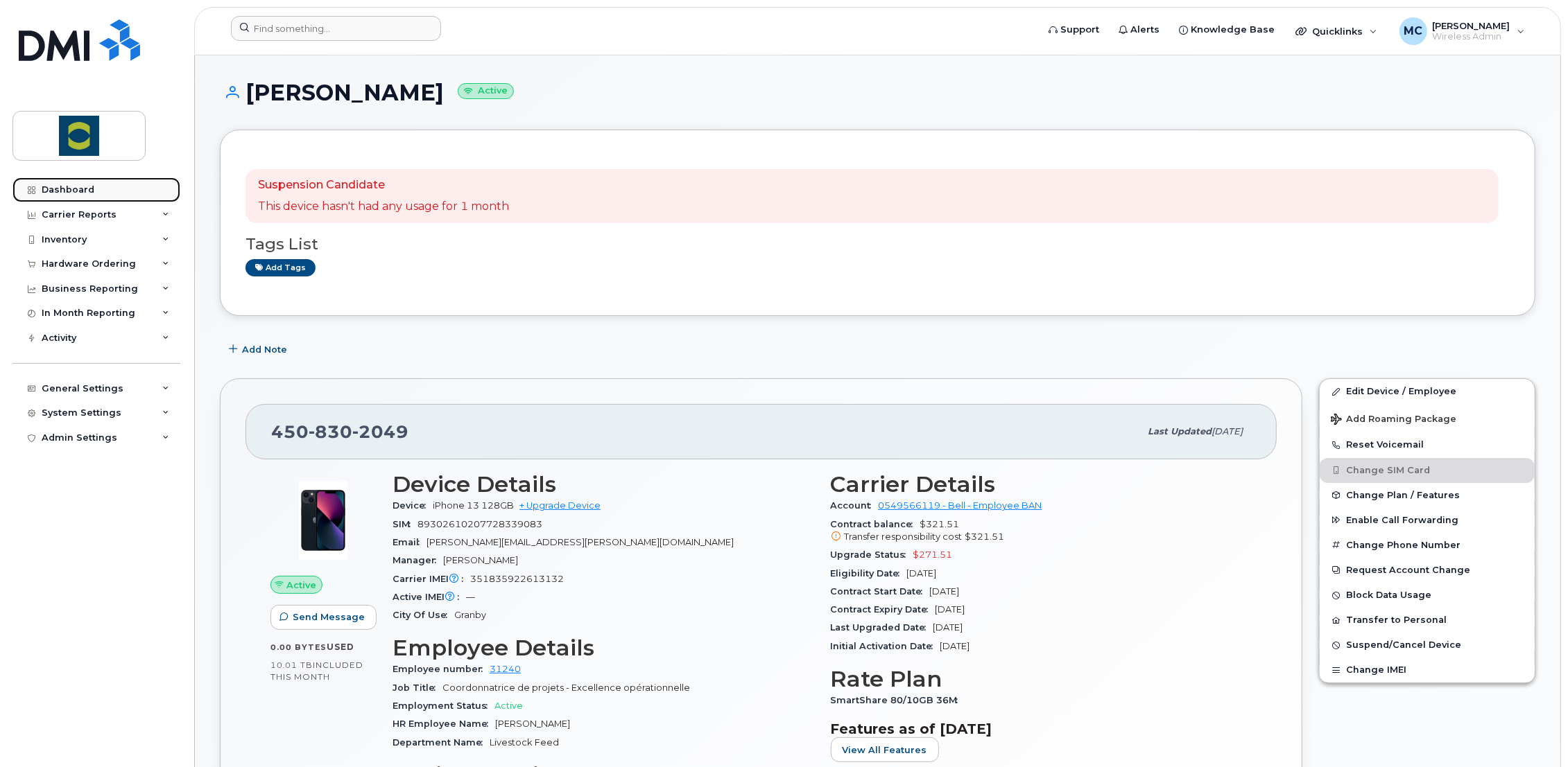
click at [81, 186] on div "Dashboard" at bounding box center [67, 190] width 52 height 11
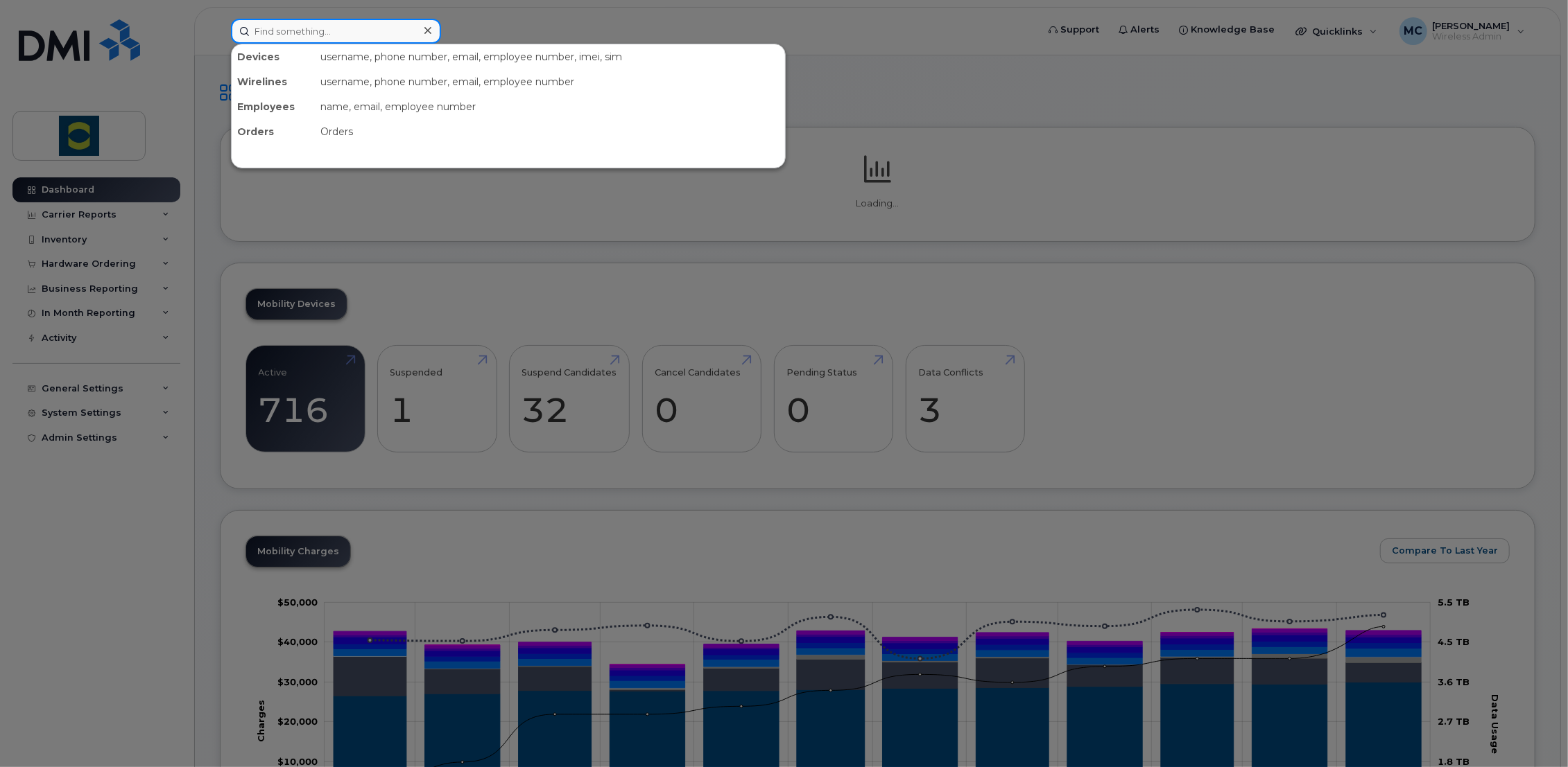
click at [316, 28] on input at bounding box center [335, 30] width 210 height 25
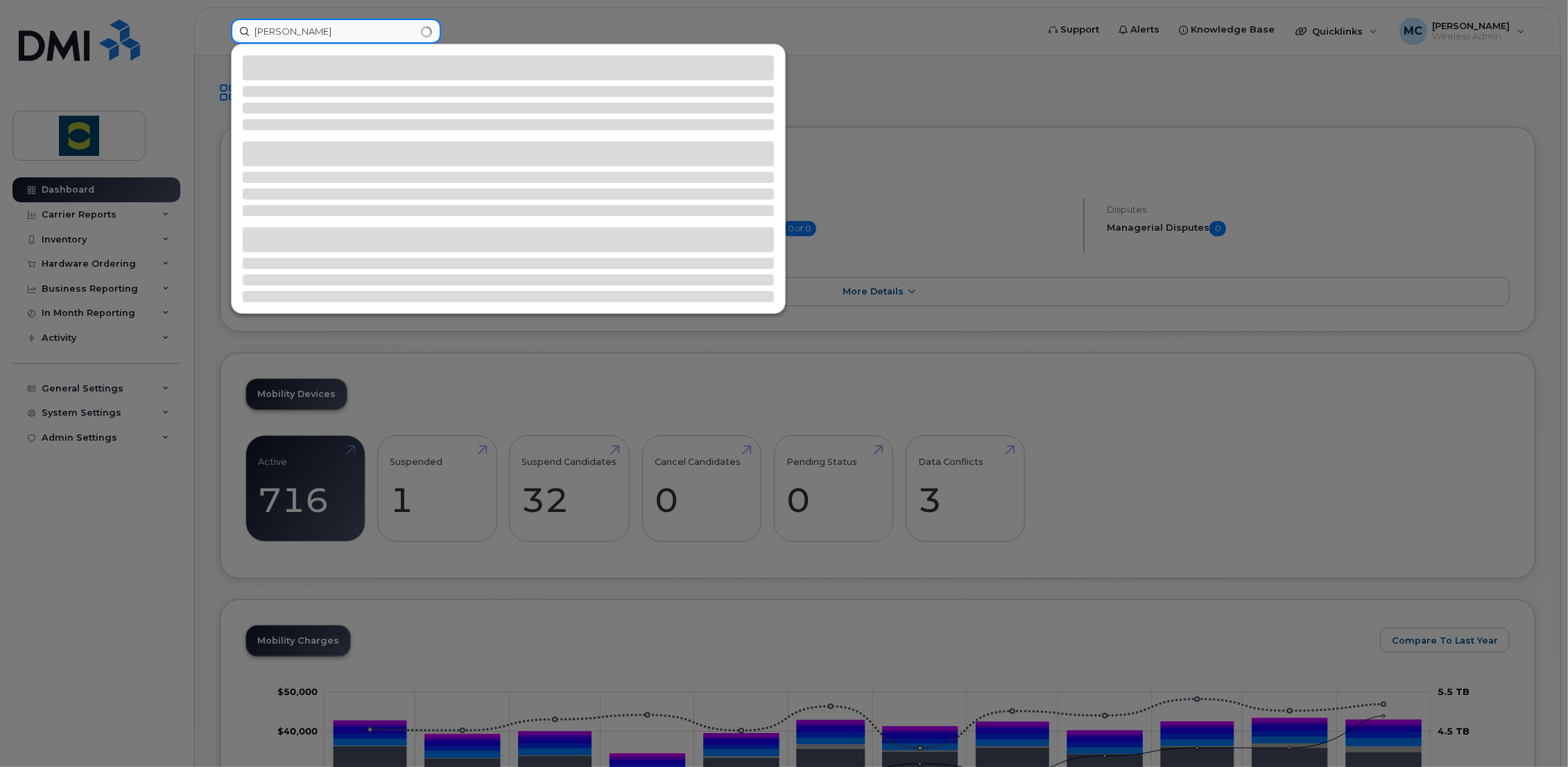
type input "marjorie loranger"
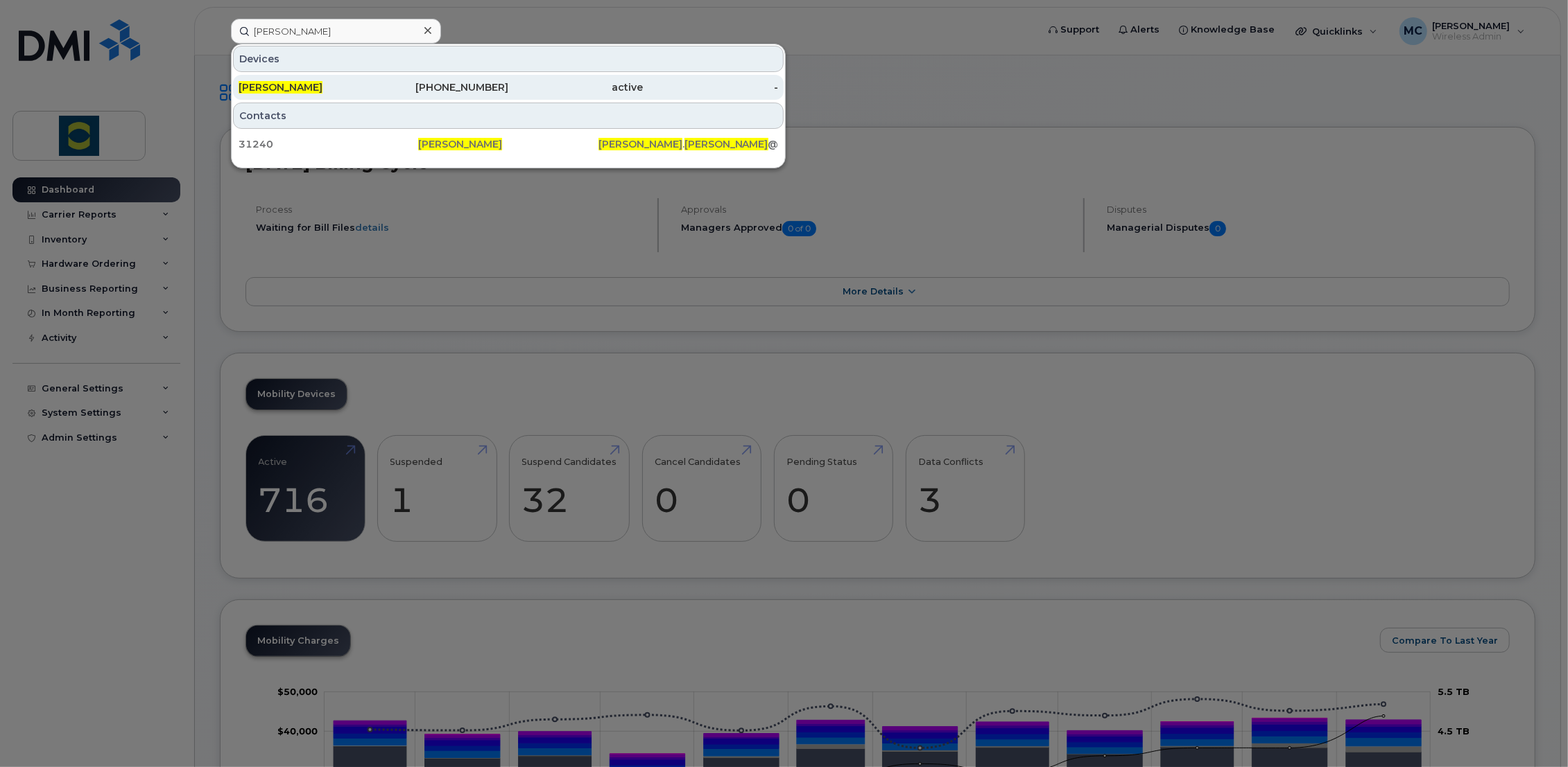
click at [374, 78] on div "Marjorie Loranger" at bounding box center [441, 87] width 135 height 25
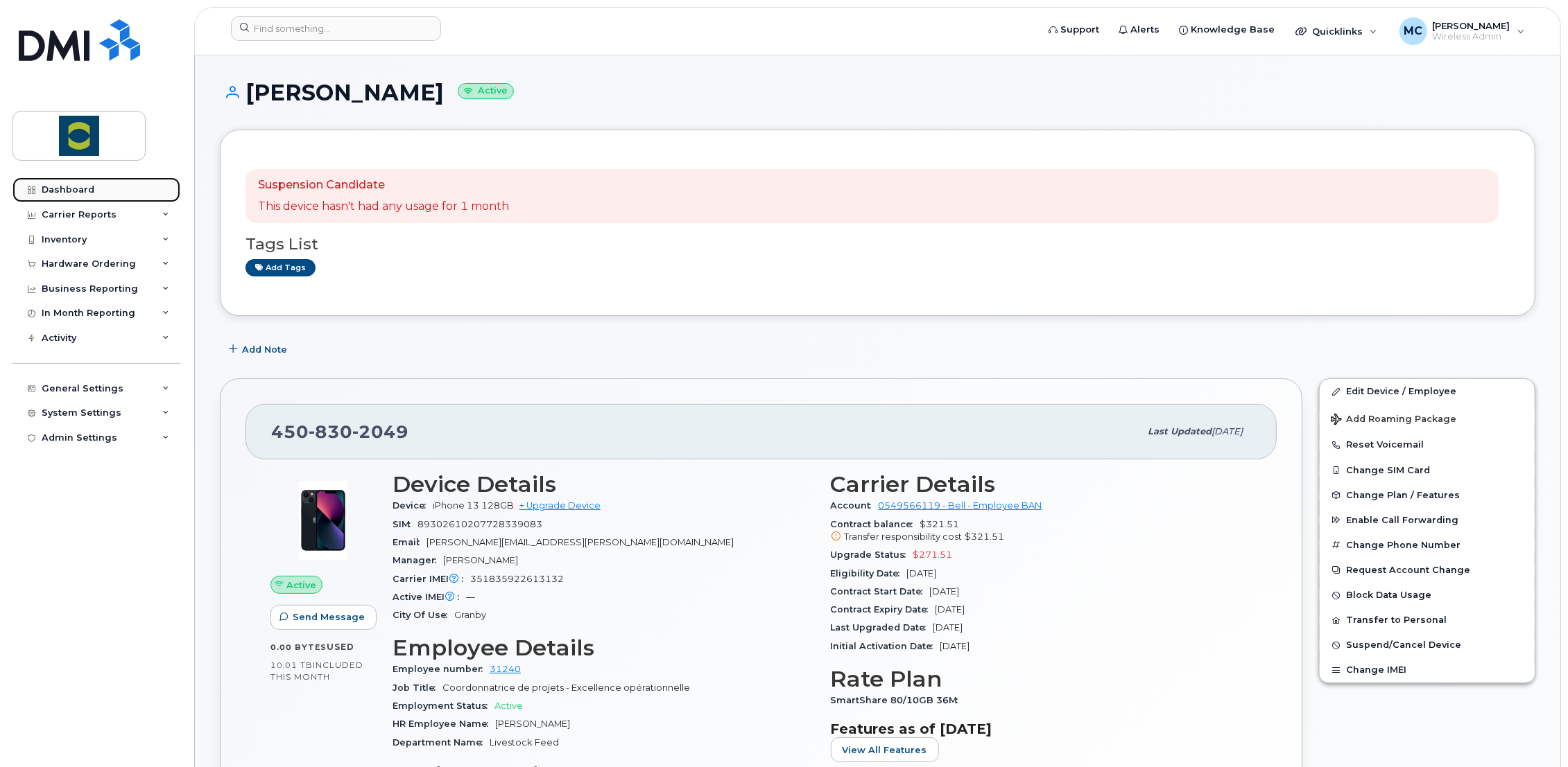
click at [89, 187] on div "Dashboard" at bounding box center [67, 190] width 52 height 11
